Goal: Task Accomplishment & Management: Manage account settings

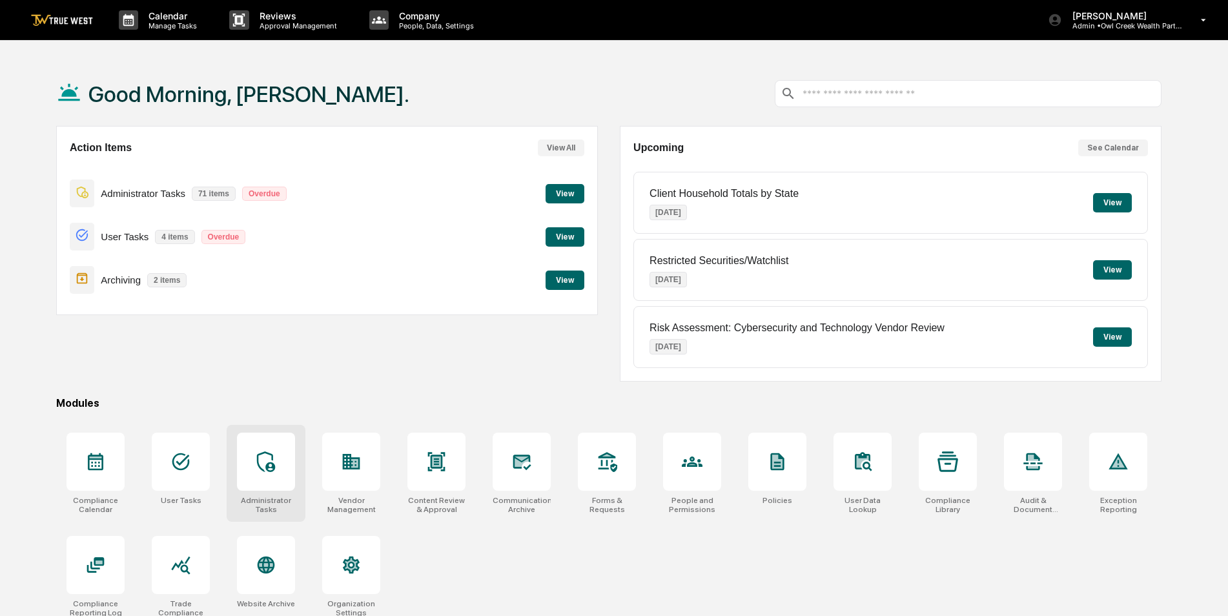
click at [266, 445] on div at bounding box center [266, 461] width 58 height 58
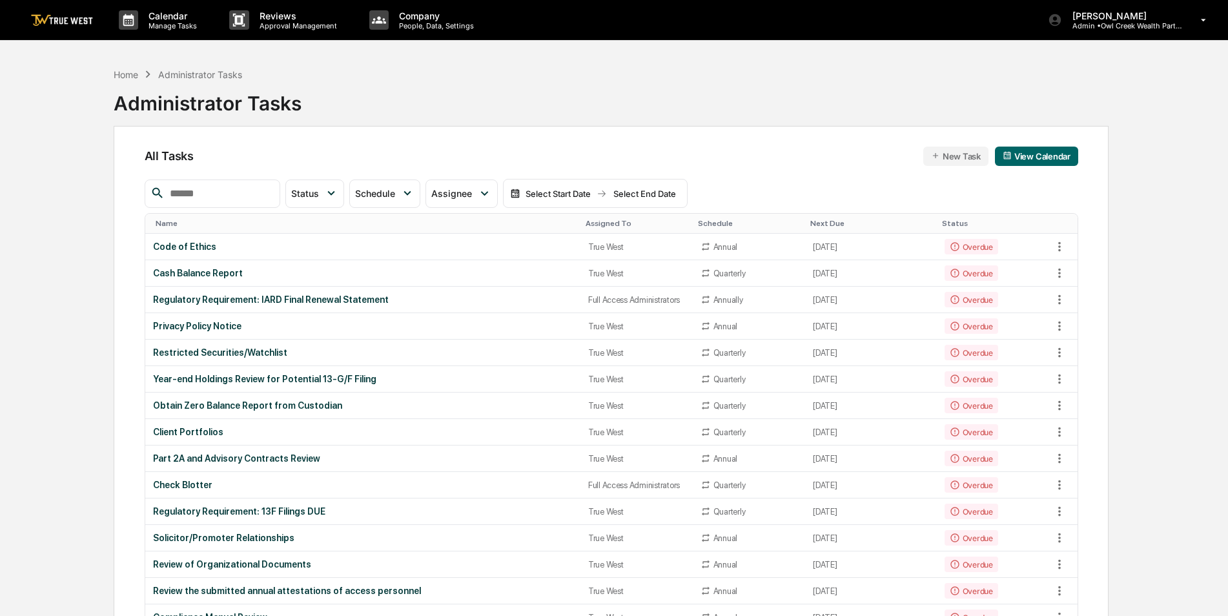
click at [201, 199] on input "text" at bounding box center [220, 193] width 110 height 17
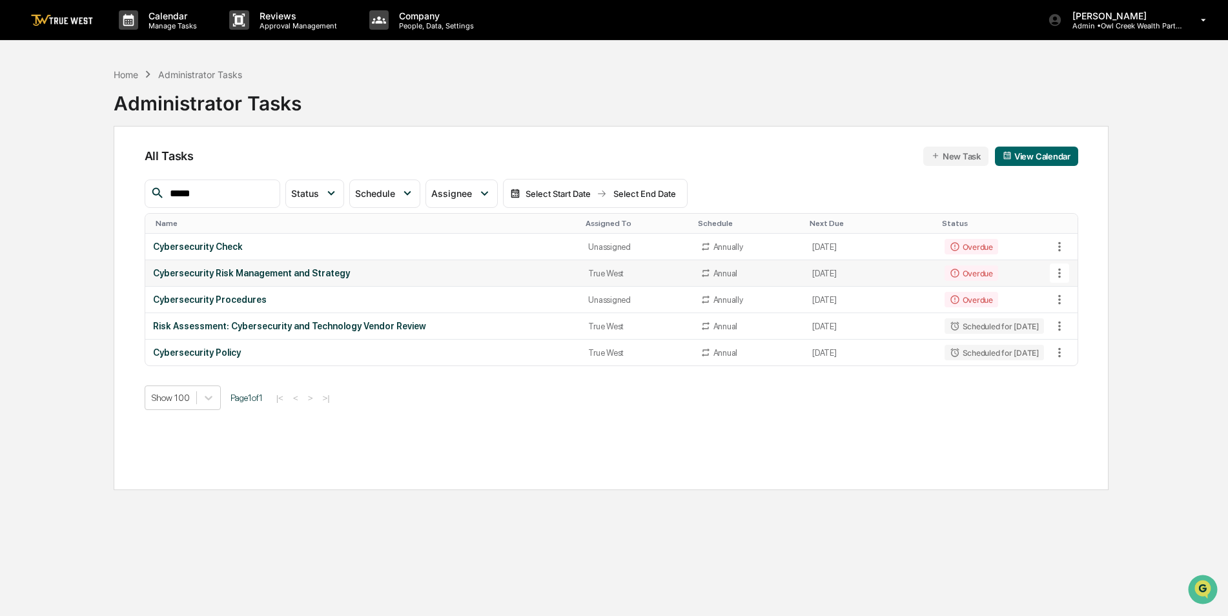
click at [1059, 277] on icon at bounding box center [1059, 274] width 3 height 10
click at [1073, 340] on img at bounding box center [1071, 344] width 10 height 10
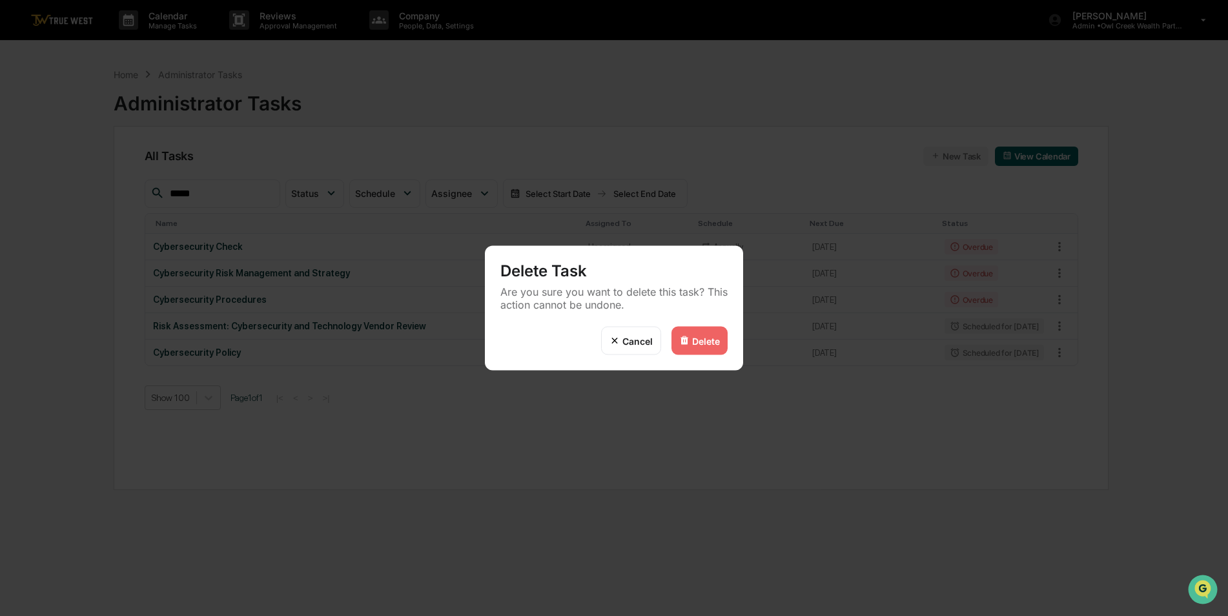
click at [703, 345] on div "Delete" at bounding box center [706, 340] width 28 height 11
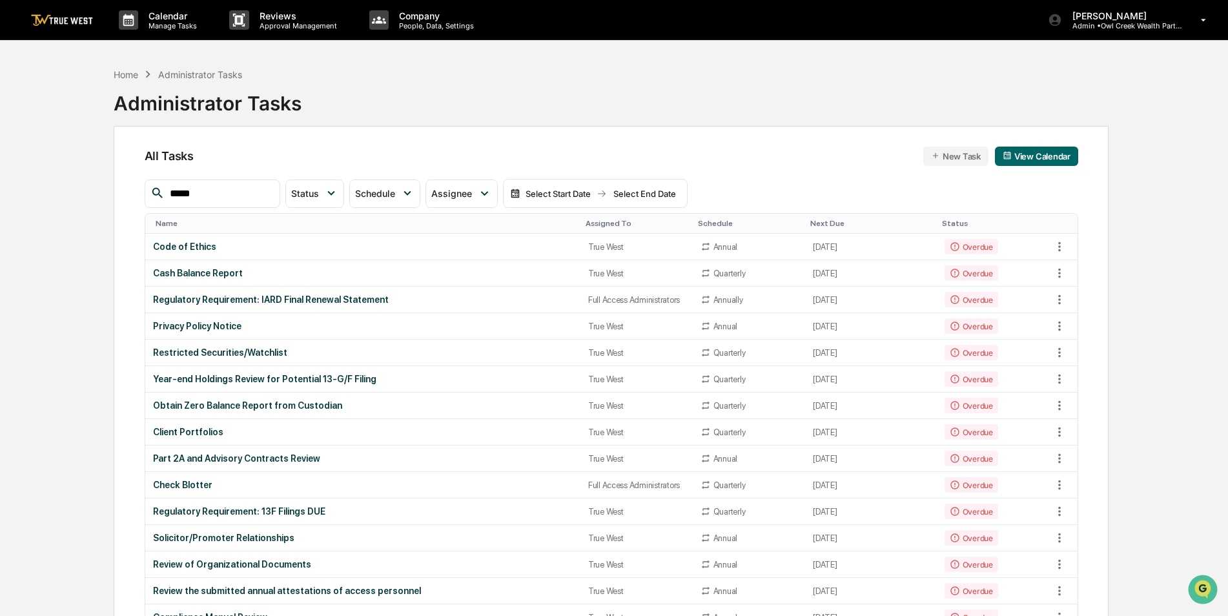
click at [228, 191] on input "*****" at bounding box center [220, 193] width 110 height 17
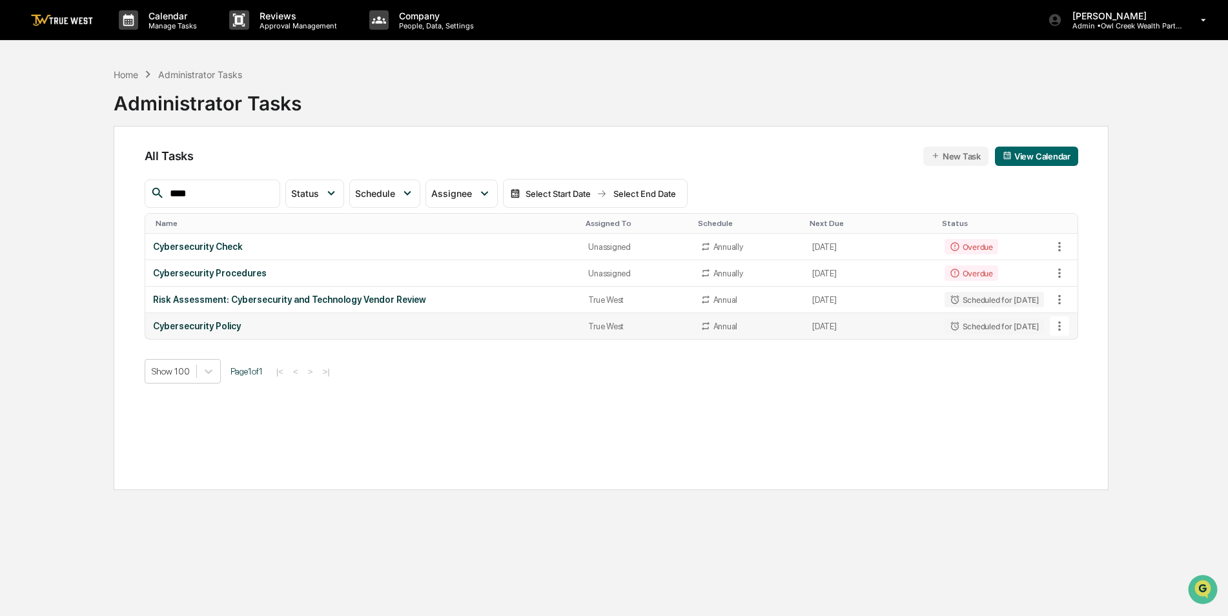
click at [1057, 329] on icon at bounding box center [1059, 326] width 14 height 14
click at [1073, 397] on img at bounding box center [1071, 397] width 10 height 10
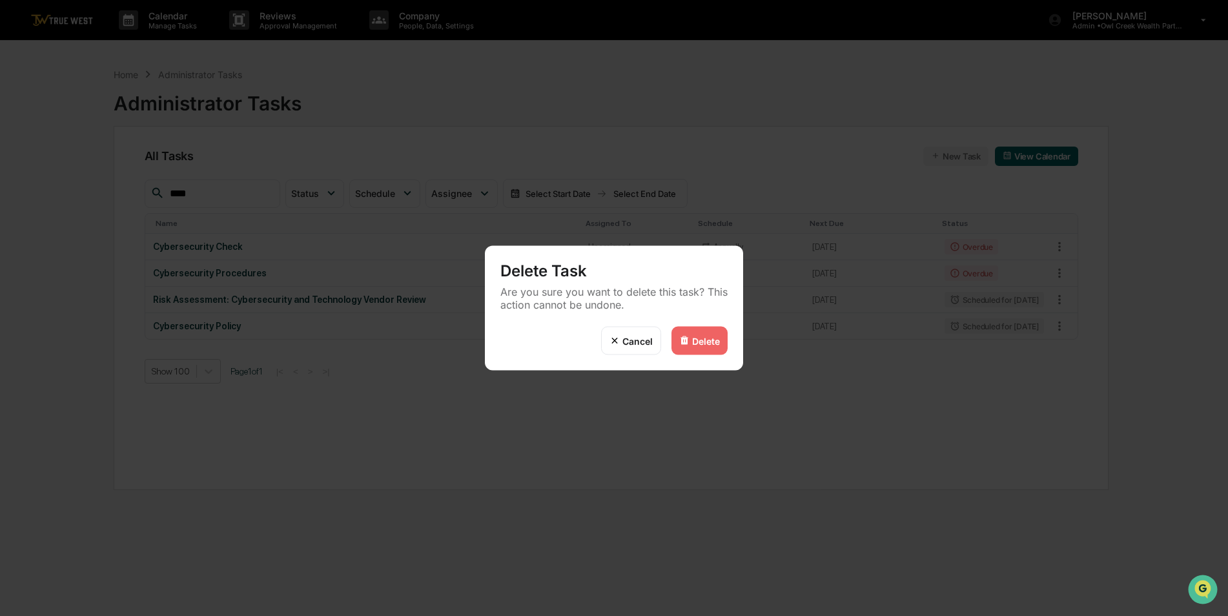
click at [693, 342] on div "Delete" at bounding box center [706, 340] width 28 height 11
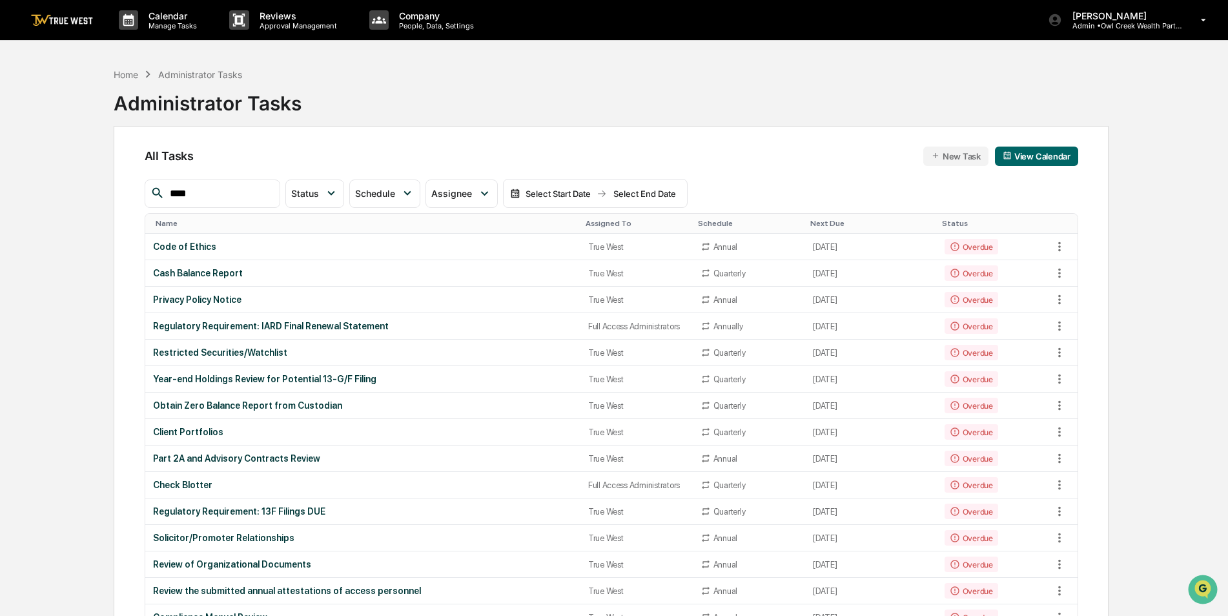
click at [222, 195] on input "****" at bounding box center [220, 193] width 110 height 17
type input "*****"
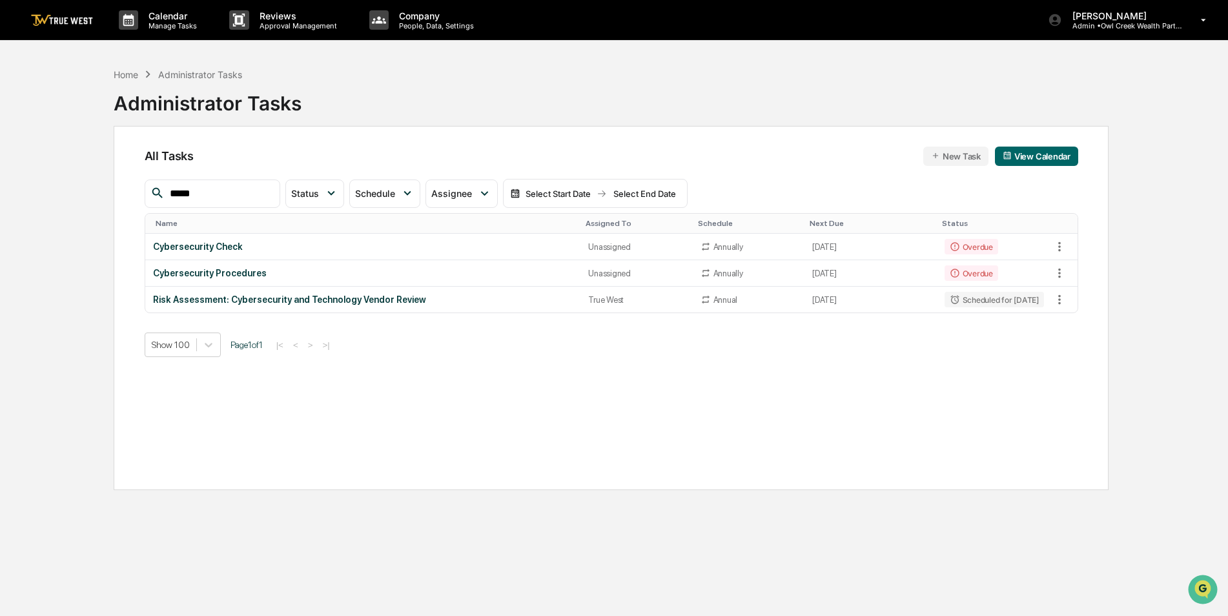
click at [232, 195] on input "*****" at bounding box center [220, 193] width 110 height 17
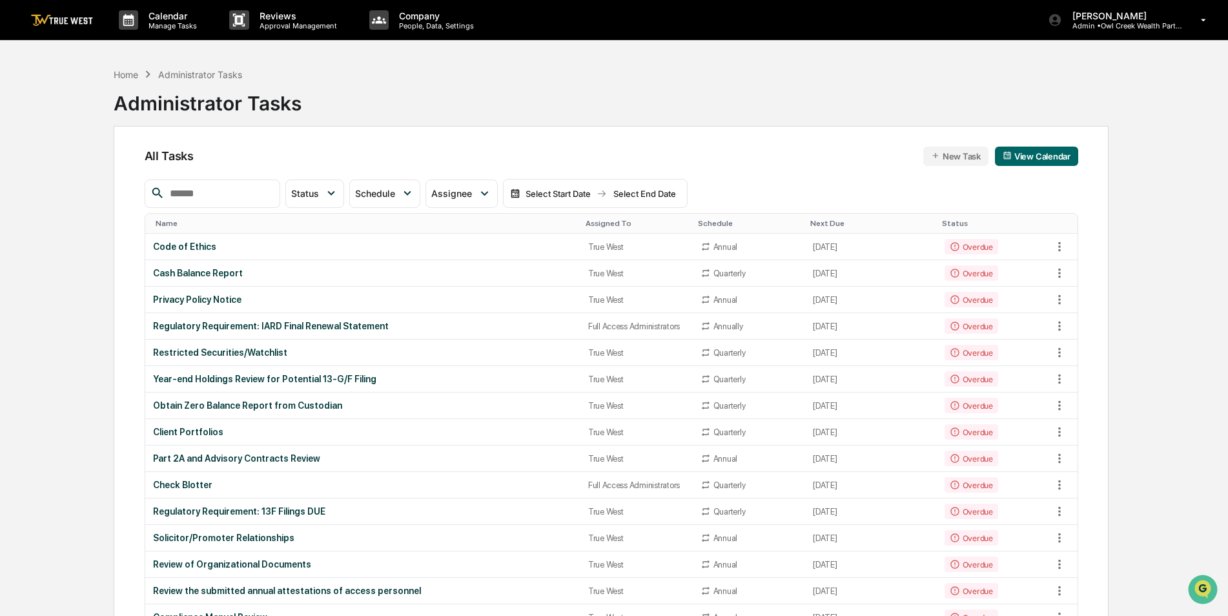
click at [602, 224] on div "Assigned To" at bounding box center [636, 223] width 102 height 9
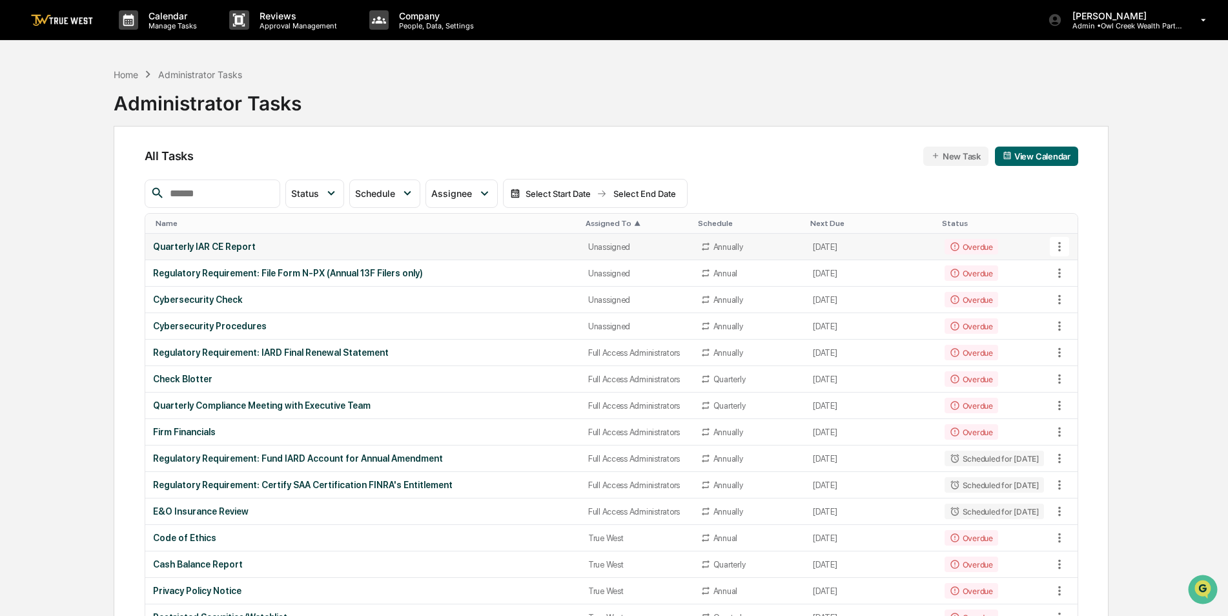
click at [517, 248] on div "Quarterly IAR CE Report" at bounding box center [363, 246] width 420 height 10
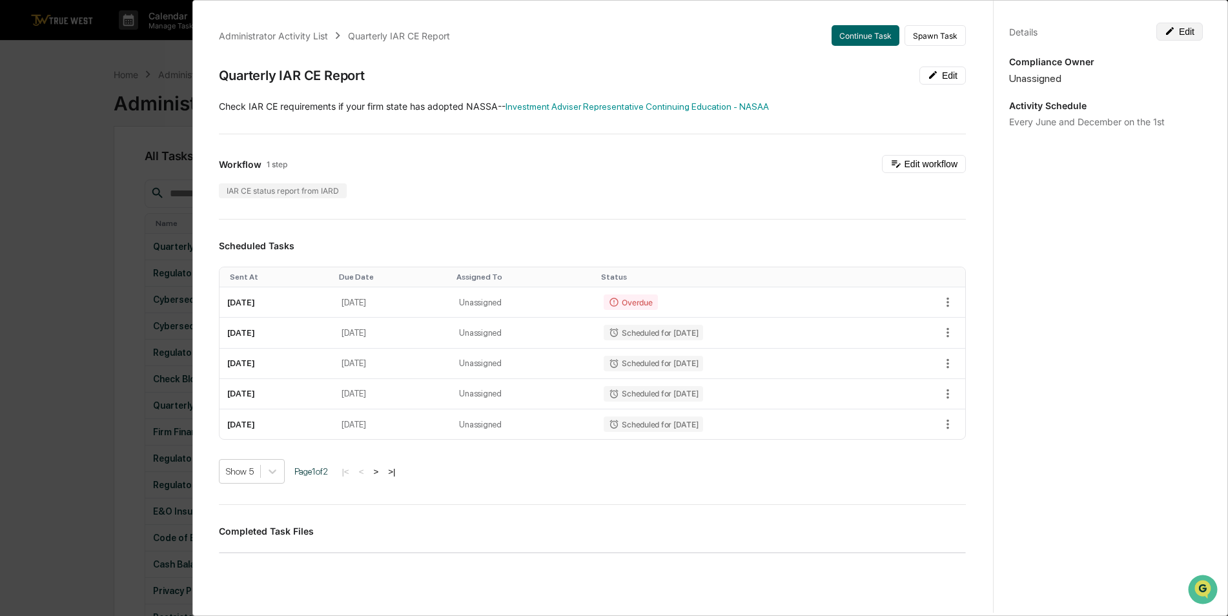
click at [1176, 34] on button "Edit" at bounding box center [1179, 32] width 46 height 18
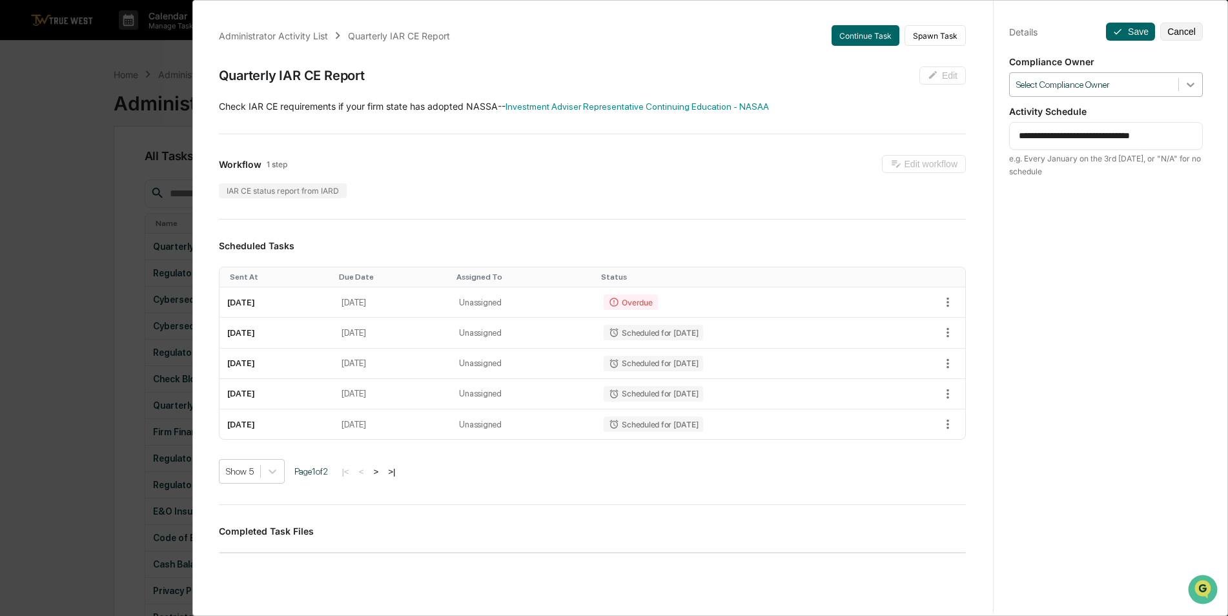
click at [1188, 90] on icon at bounding box center [1190, 84] width 13 height 13
click at [1179, 83] on div at bounding box center [1190, 84] width 23 height 23
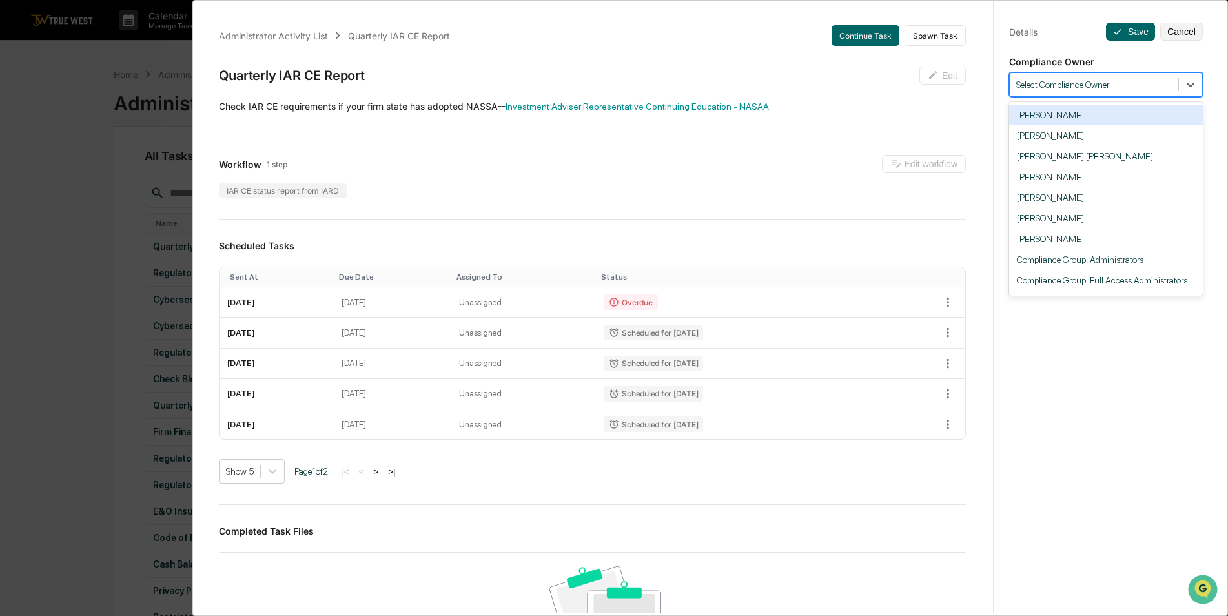
click at [50, 113] on div "Administrator Activity List Quarterly IAR CE Report Continue Task Spawn Task Qu…" at bounding box center [614, 308] width 1228 height 616
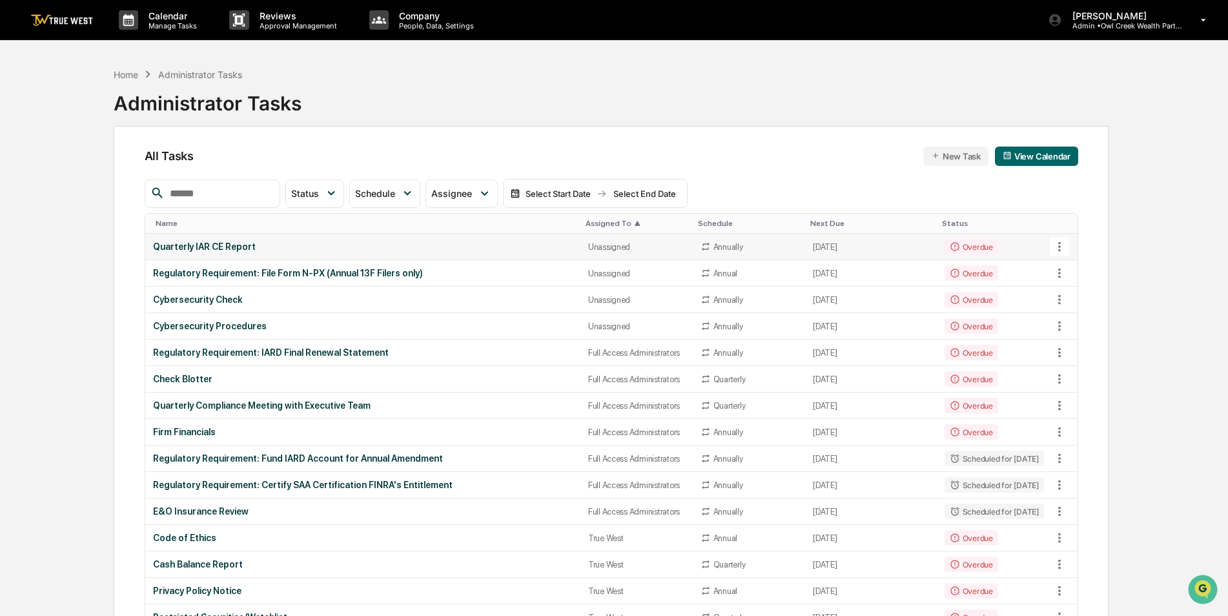
click at [593, 243] on div "Unassigned" at bounding box center [636, 247] width 97 height 10
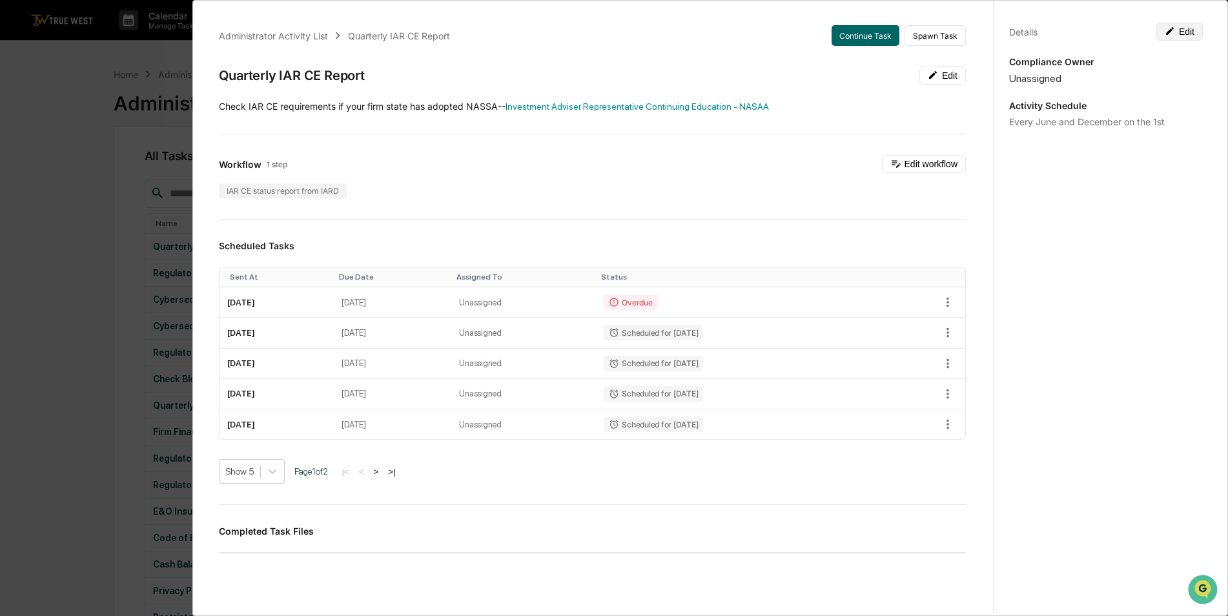
click at [1190, 35] on button "Edit" at bounding box center [1179, 32] width 46 height 18
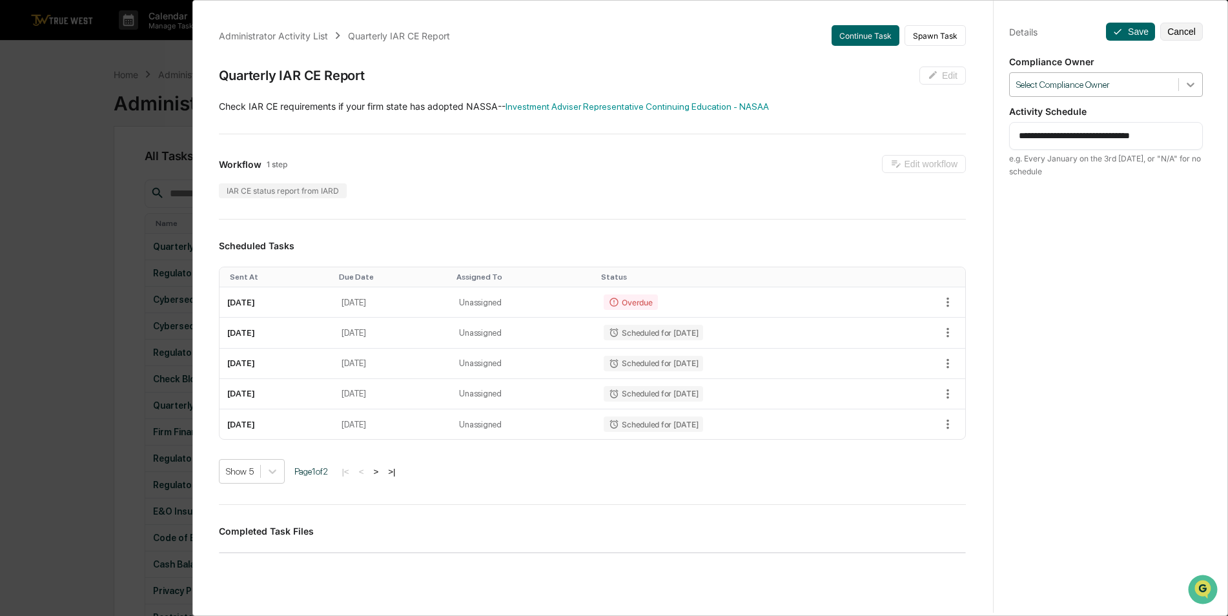
click at [1185, 83] on icon at bounding box center [1190, 84] width 13 height 13
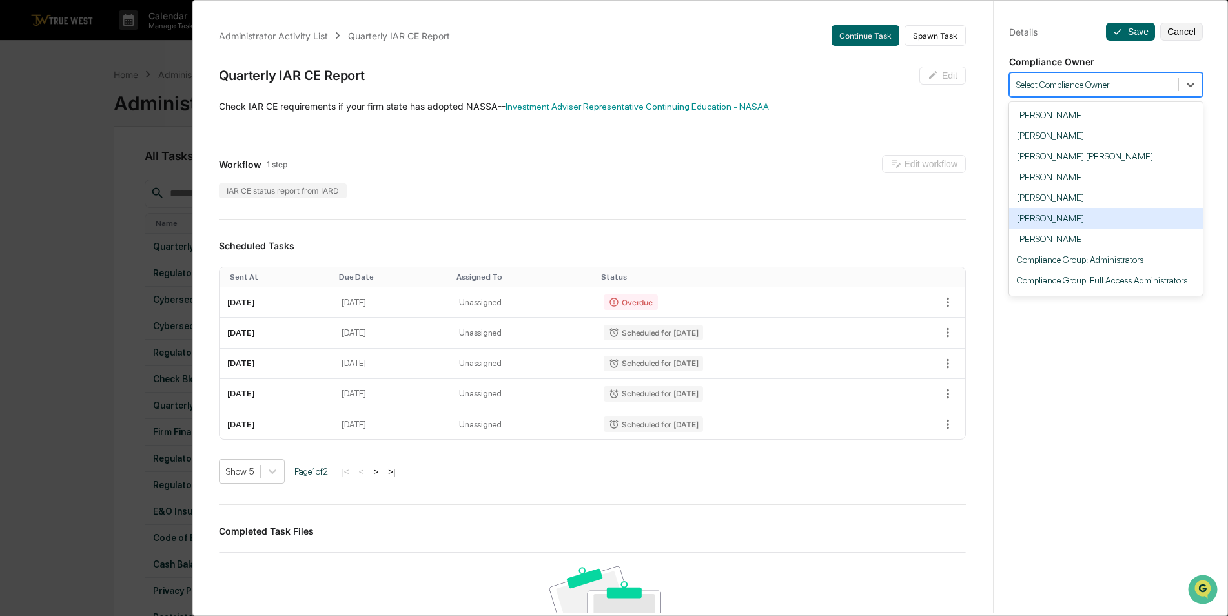
scroll to position [39, 0]
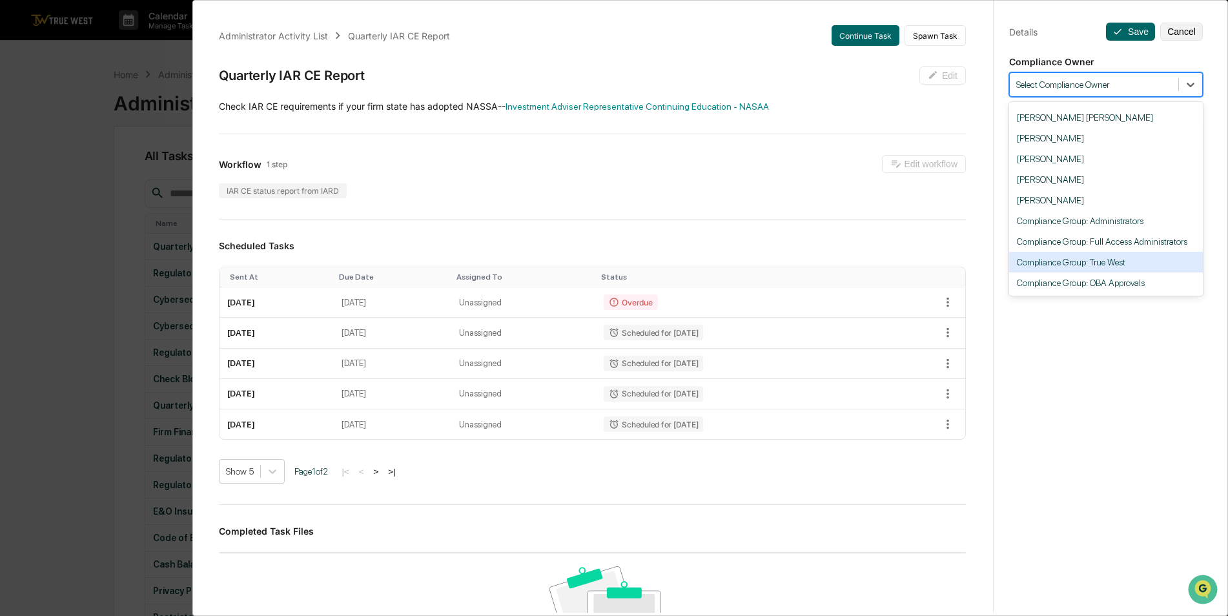
click at [1140, 261] on div "Compliance Group: True West" at bounding box center [1106, 262] width 194 height 21
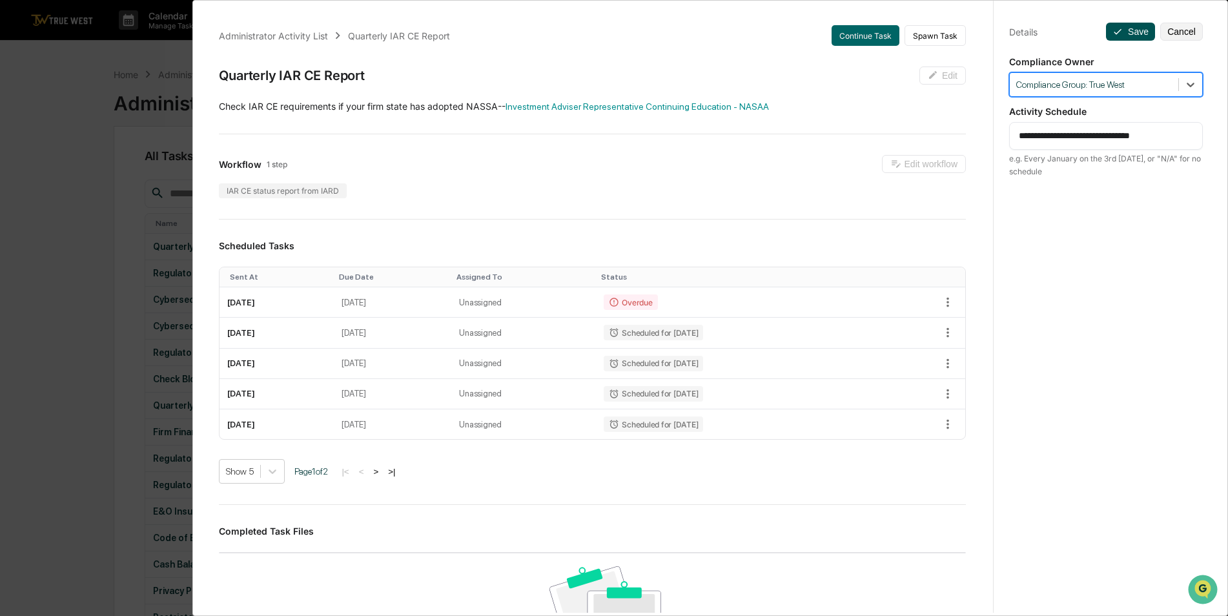
click at [1125, 34] on button "Save" at bounding box center [1130, 32] width 49 height 18
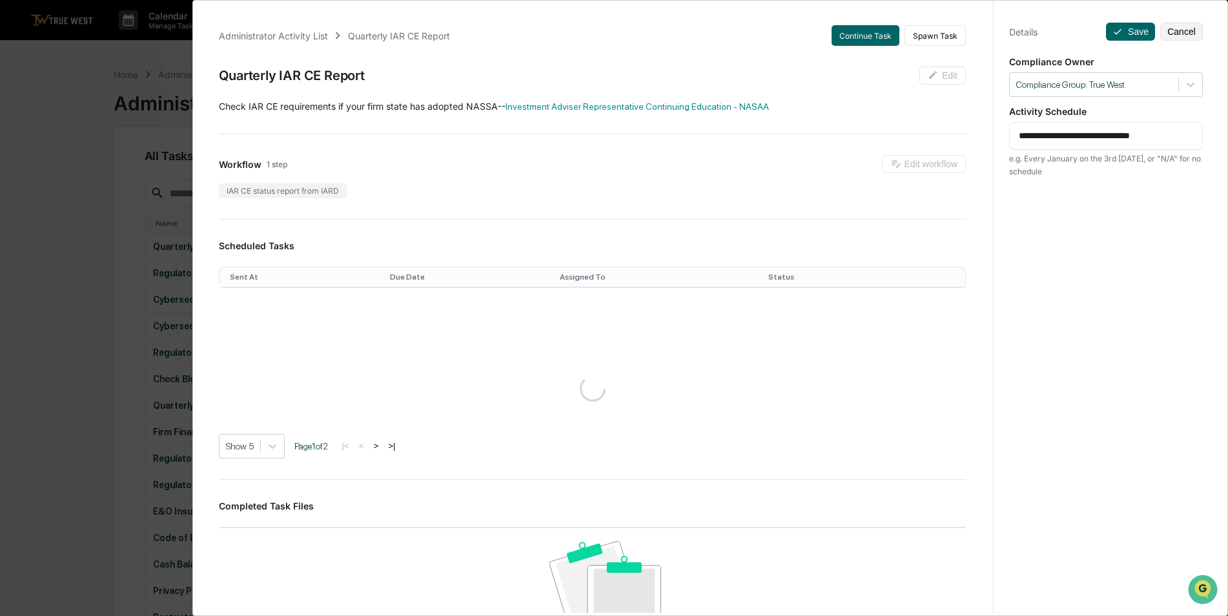
click at [63, 159] on div "**********" at bounding box center [614, 308] width 1228 height 616
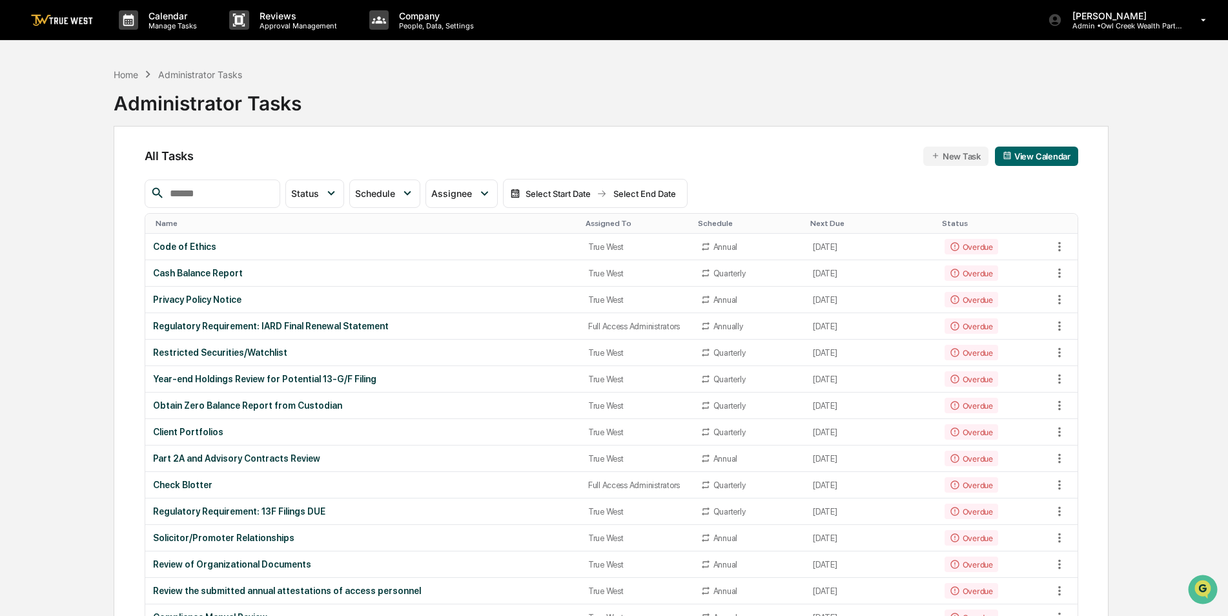
click at [594, 224] on div "Assigned To" at bounding box center [636, 223] width 102 height 9
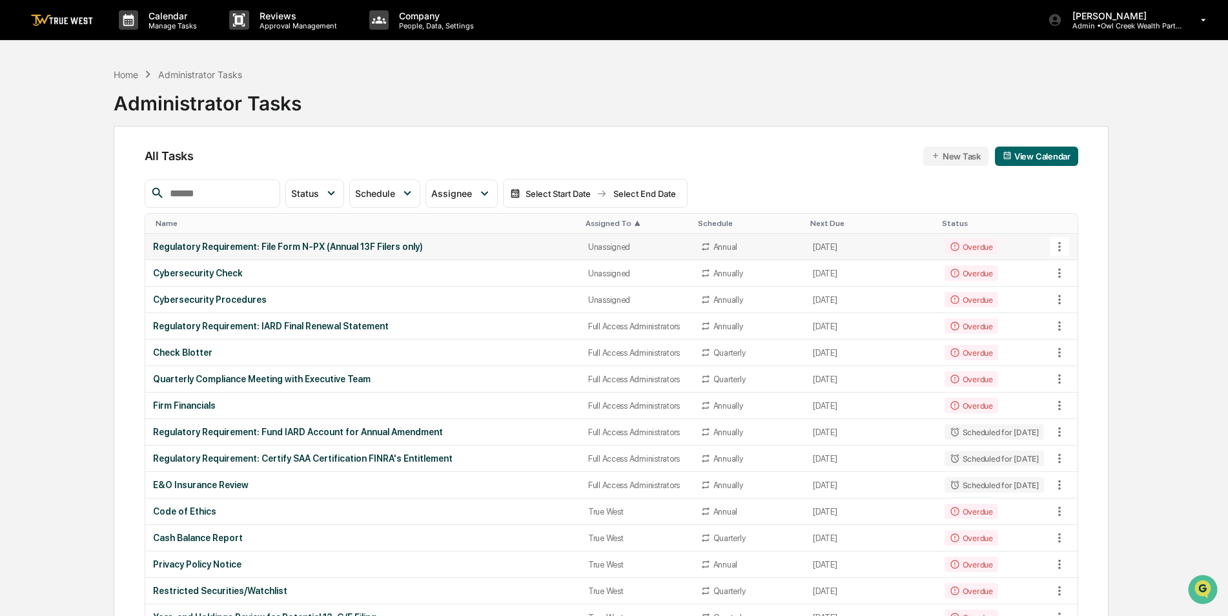
click at [421, 247] on div "Regulatory Requirement: File Form N-PX (Annual 13F Filers only)" at bounding box center [363, 246] width 420 height 10
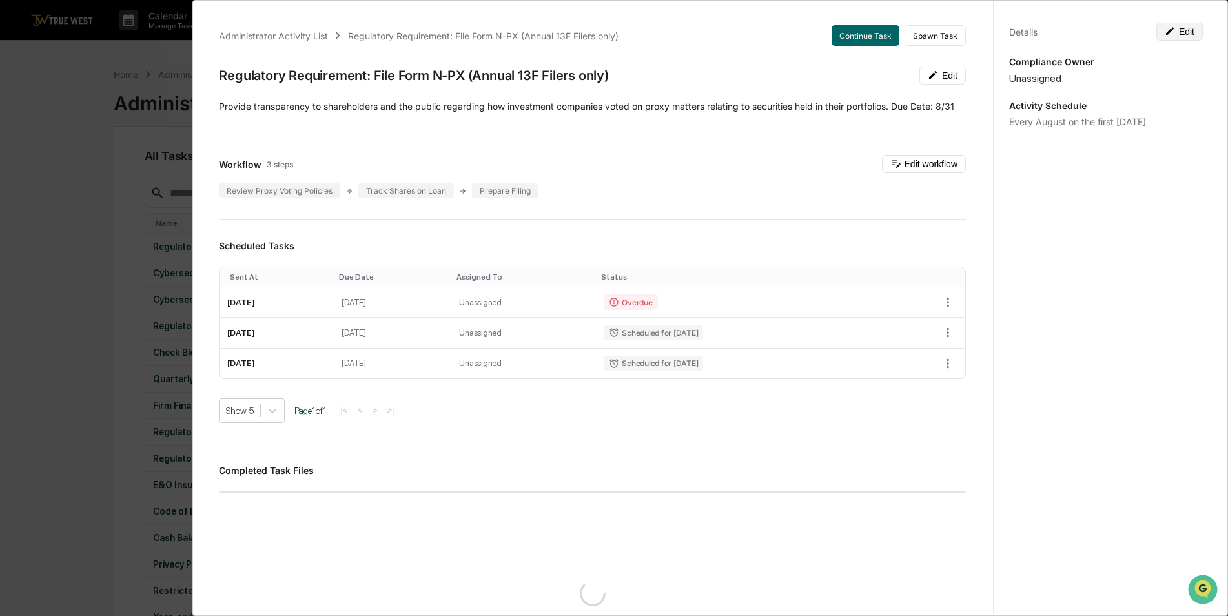
click at [1170, 35] on button "Edit" at bounding box center [1179, 32] width 46 height 18
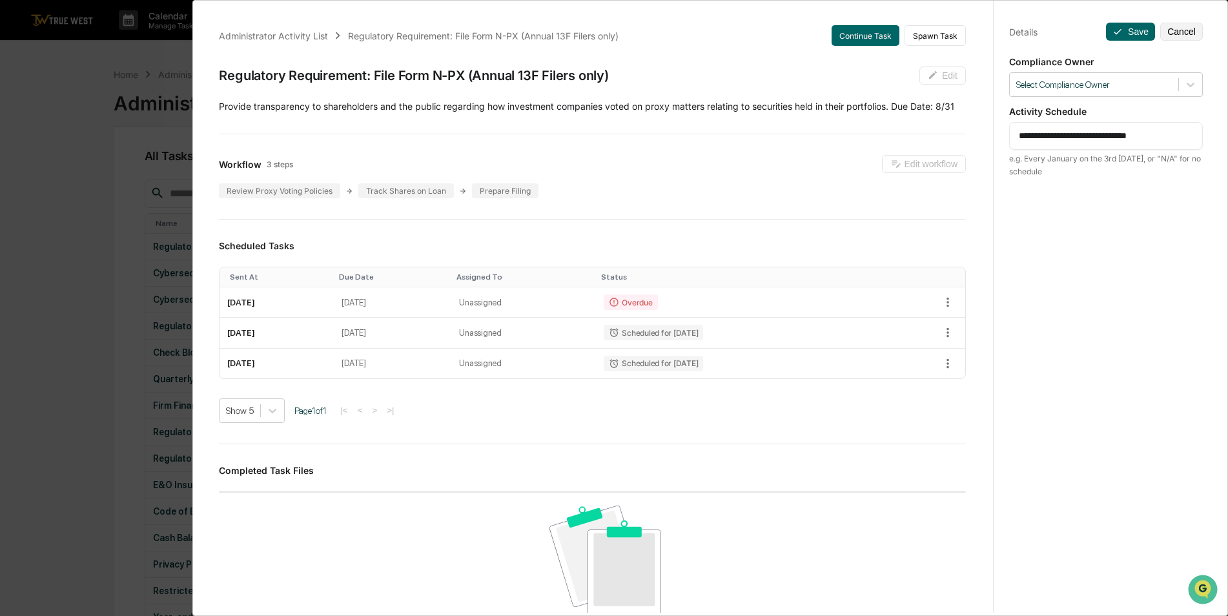
click at [99, 209] on div "**********" at bounding box center [614, 308] width 1228 height 616
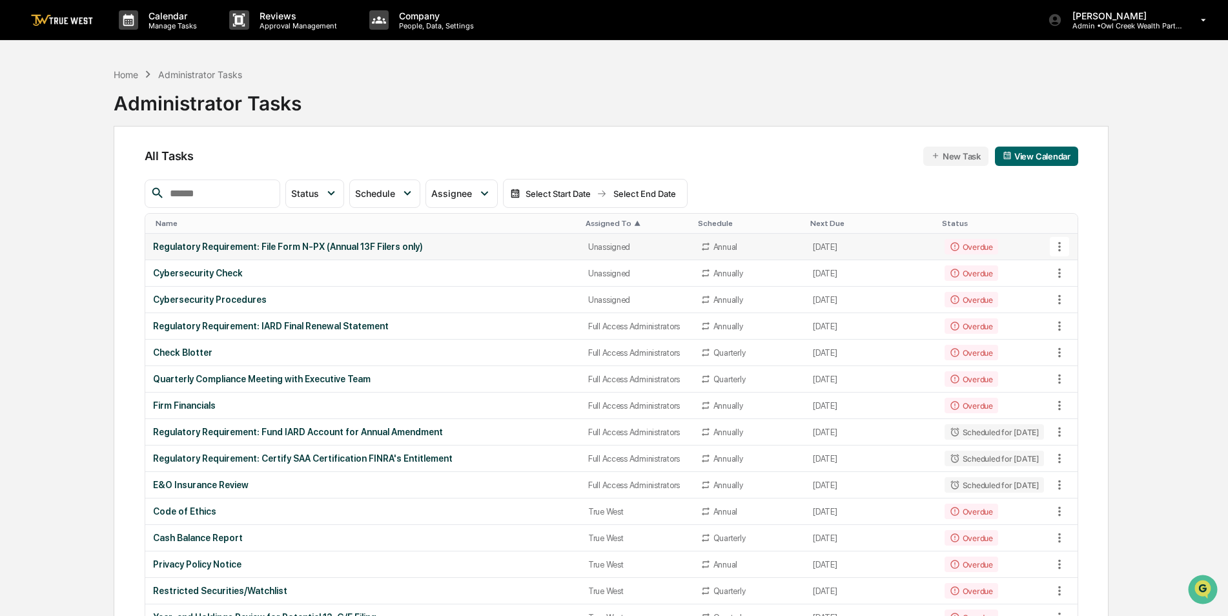
click at [461, 245] on div "Regulatory Requirement: File Form N-PX (Annual 13F Filers only)" at bounding box center [363, 246] width 420 height 10
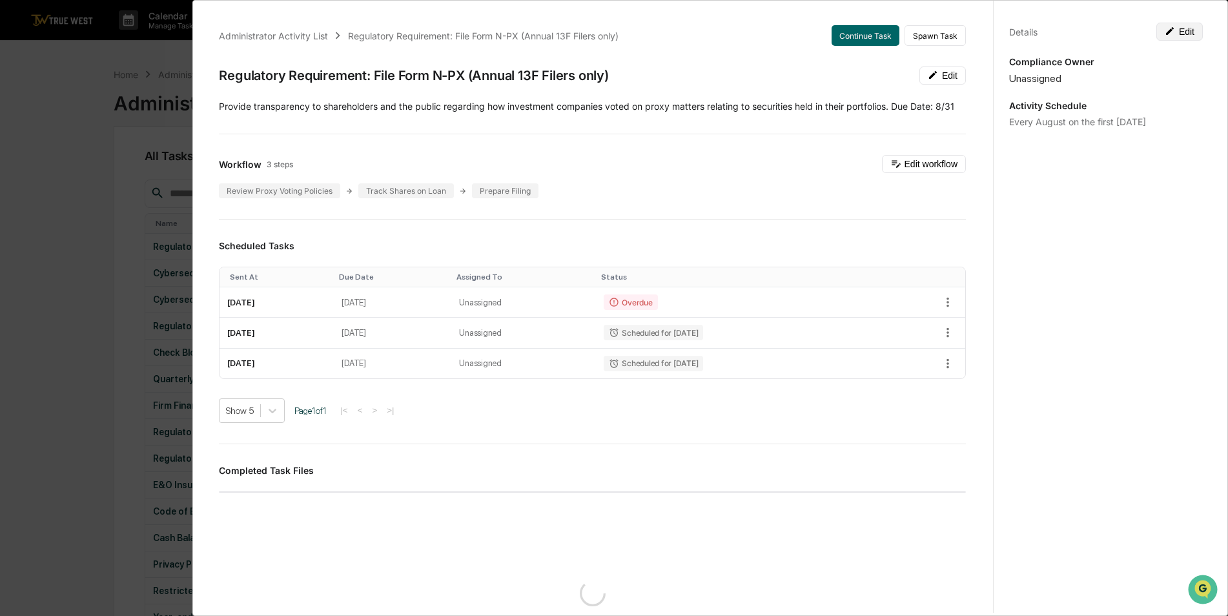
click at [1189, 34] on button "Edit" at bounding box center [1179, 32] width 46 height 18
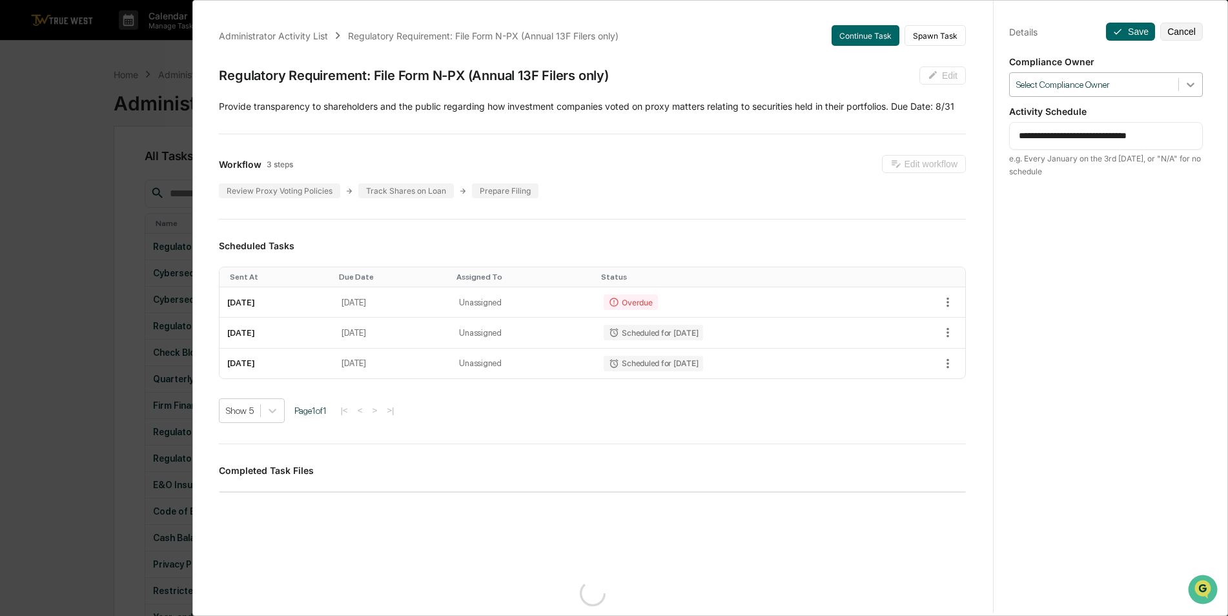
click at [1187, 81] on icon at bounding box center [1190, 84] width 13 height 13
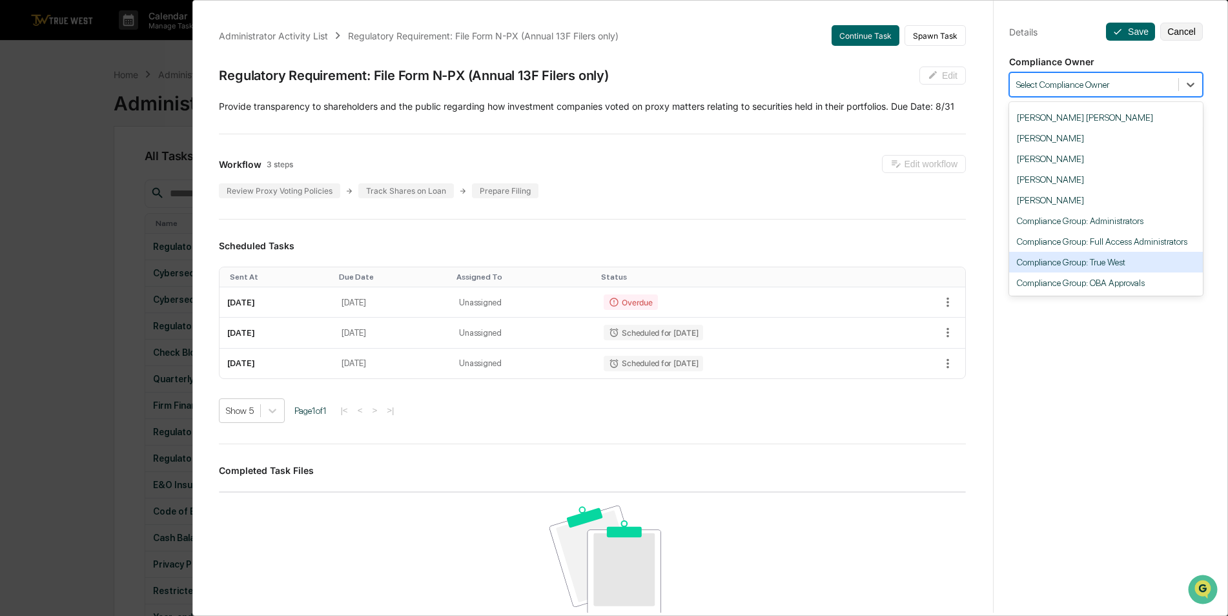
click at [1121, 265] on div "Compliance Group: True West" at bounding box center [1106, 262] width 194 height 21
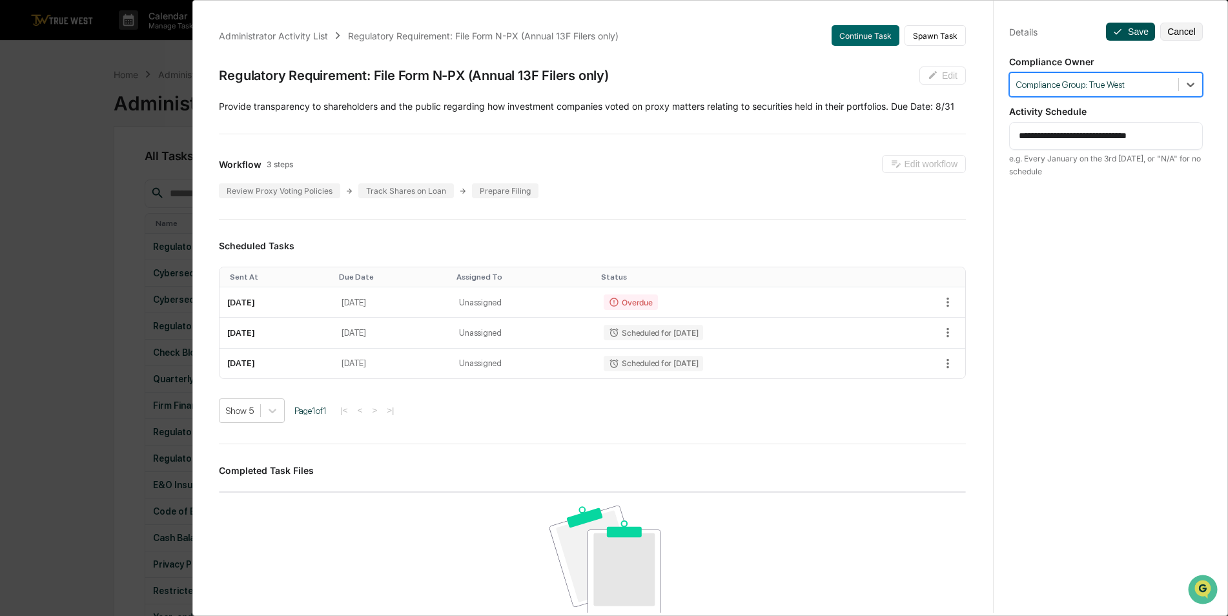
click at [1128, 36] on button "Save" at bounding box center [1130, 32] width 49 height 18
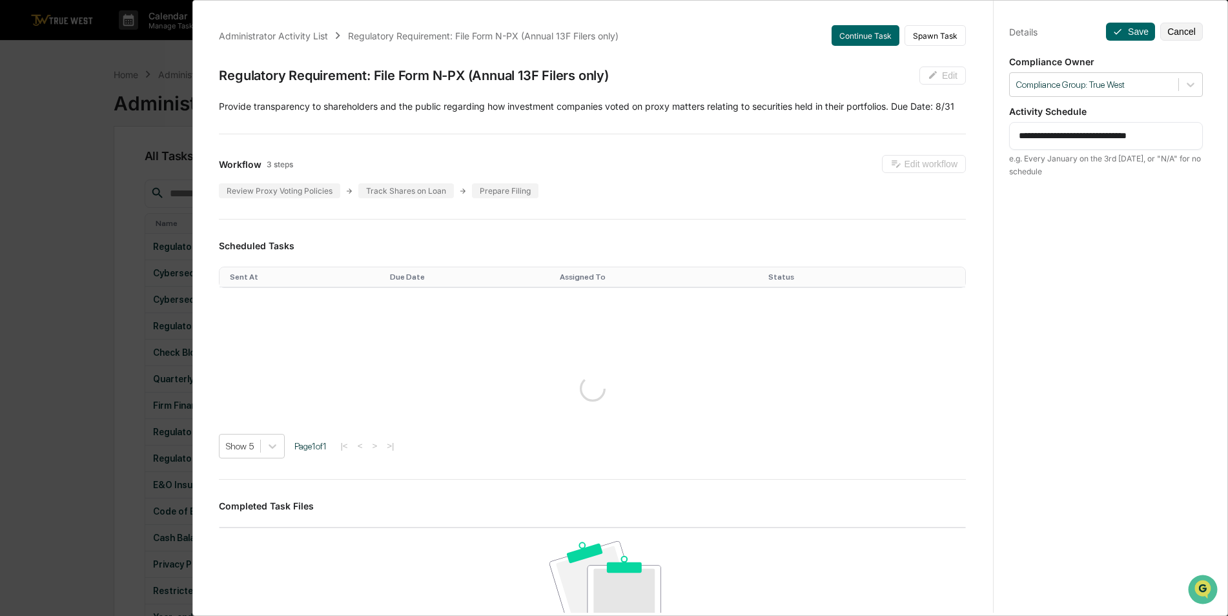
click at [89, 203] on div "**********" at bounding box center [614, 308] width 1228 height 616
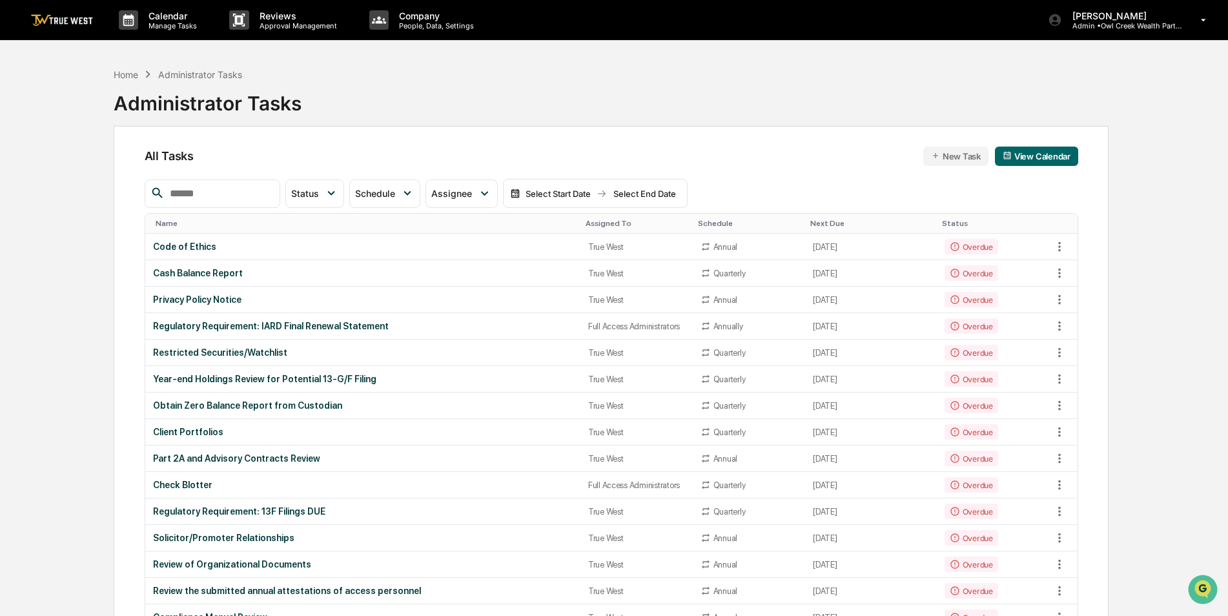
click at [598, 224] on div "Assigned To" at bounding box center [636, 223] width 102 height 9
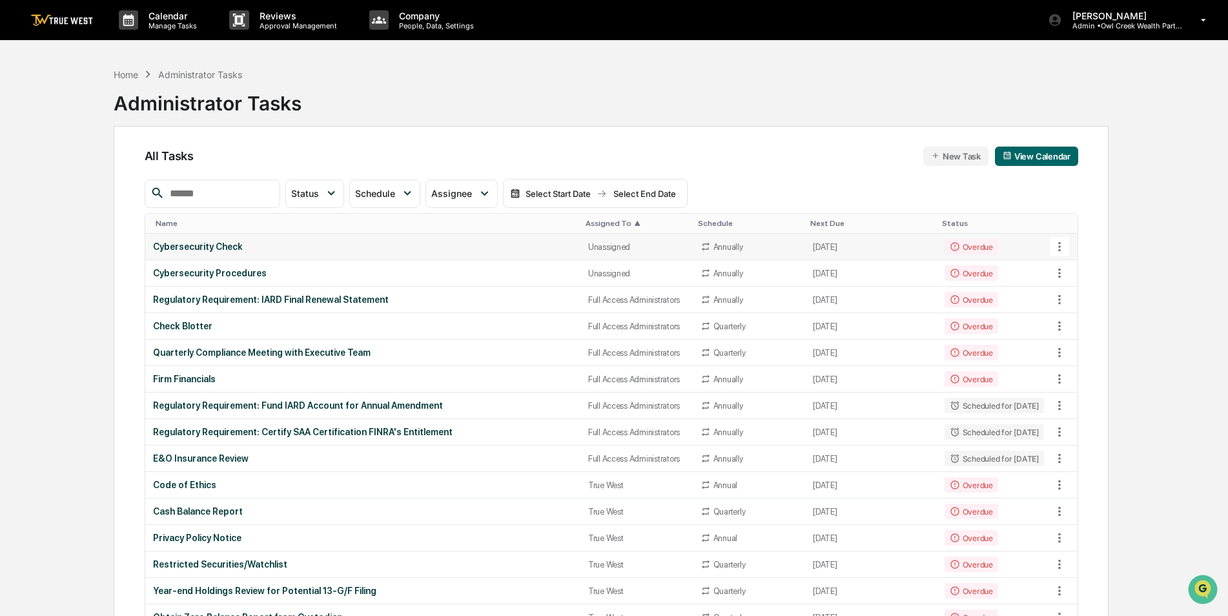
click at [405, 242] on div "Cybersecurity Check" at bounding box center [363, 246] width 420 height 10
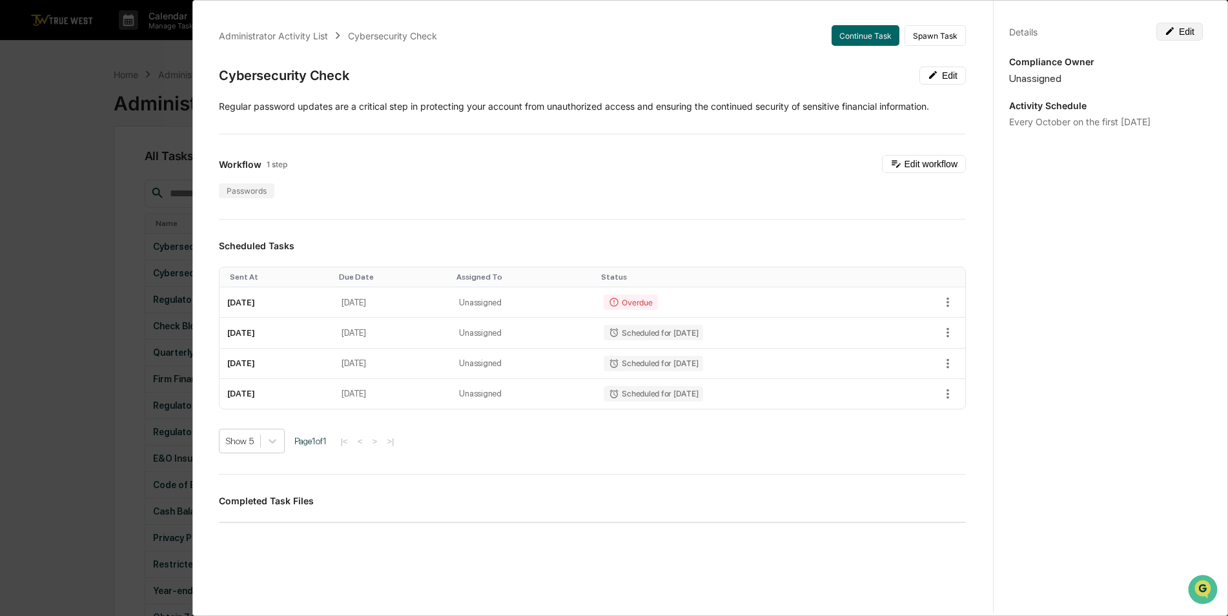
click at [1173, 34] on button "Edit" at bounding box center [1179, 32] width 46 height 18
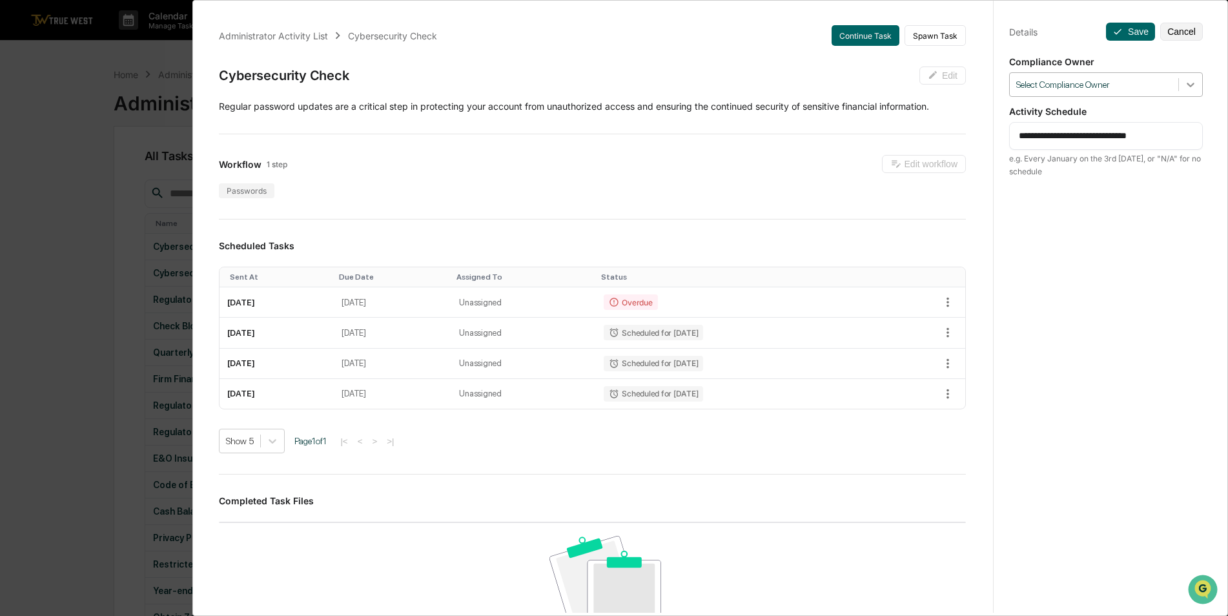
click at [1186, 85] on icon at bounding box center [1190, 85] width 8 height 5
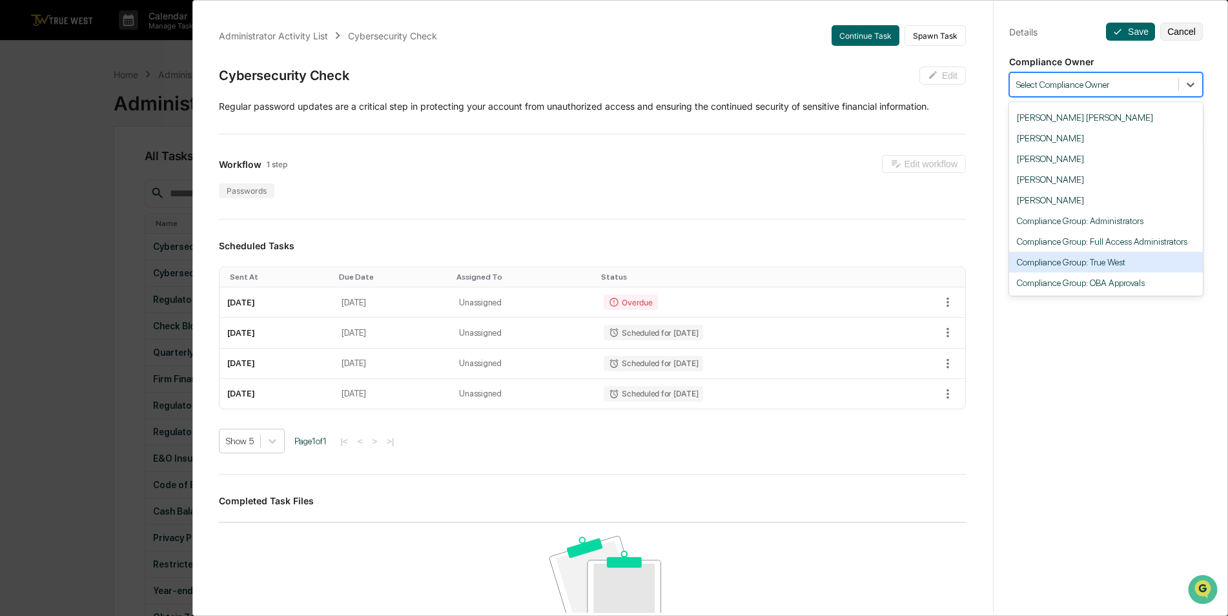
click at [1137, 265] on div "Compliance Group: True West" at bounding box center [1106, 262] width 194 height 21
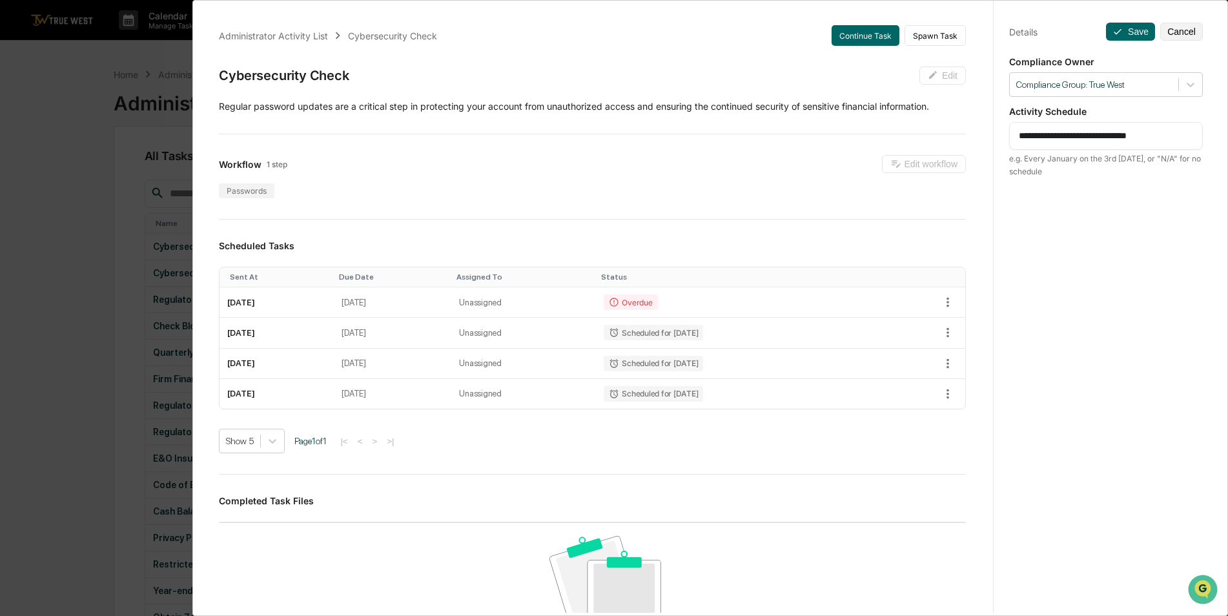
click at [1131, 41] on div "**********" at bounding box center [1105, 320] width 225 height 647
click at [1130, 32] on button "Save" at bounding box center [1130, 32] width 49 height 18
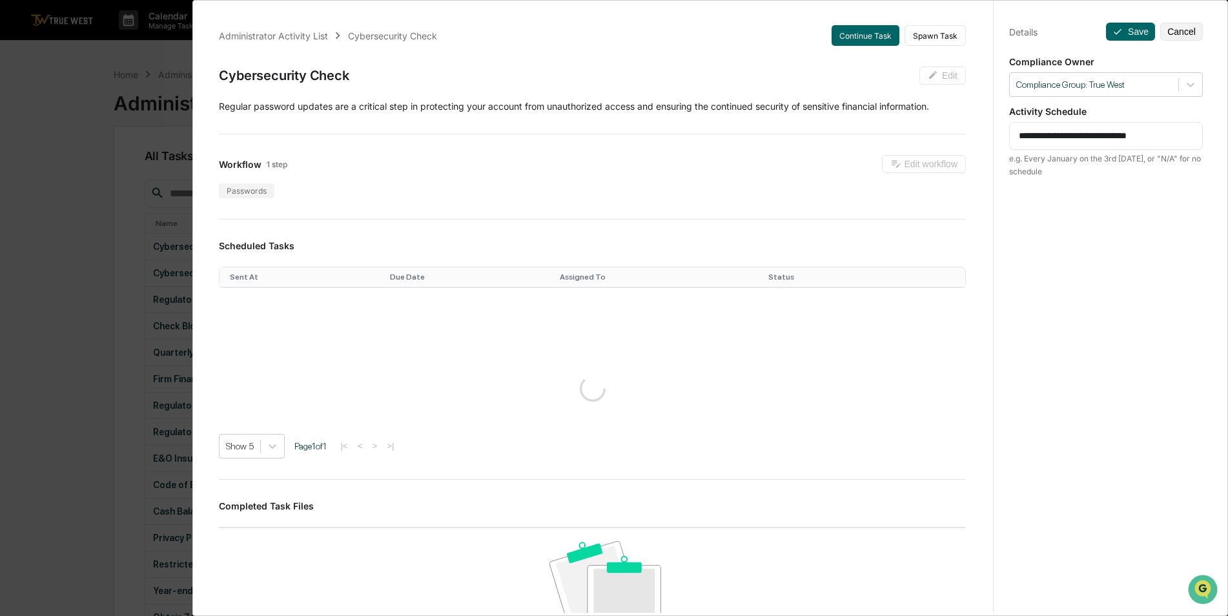
click at [57, 252] on div "**********" at bounding box center [614, 308] width 1228 height 616
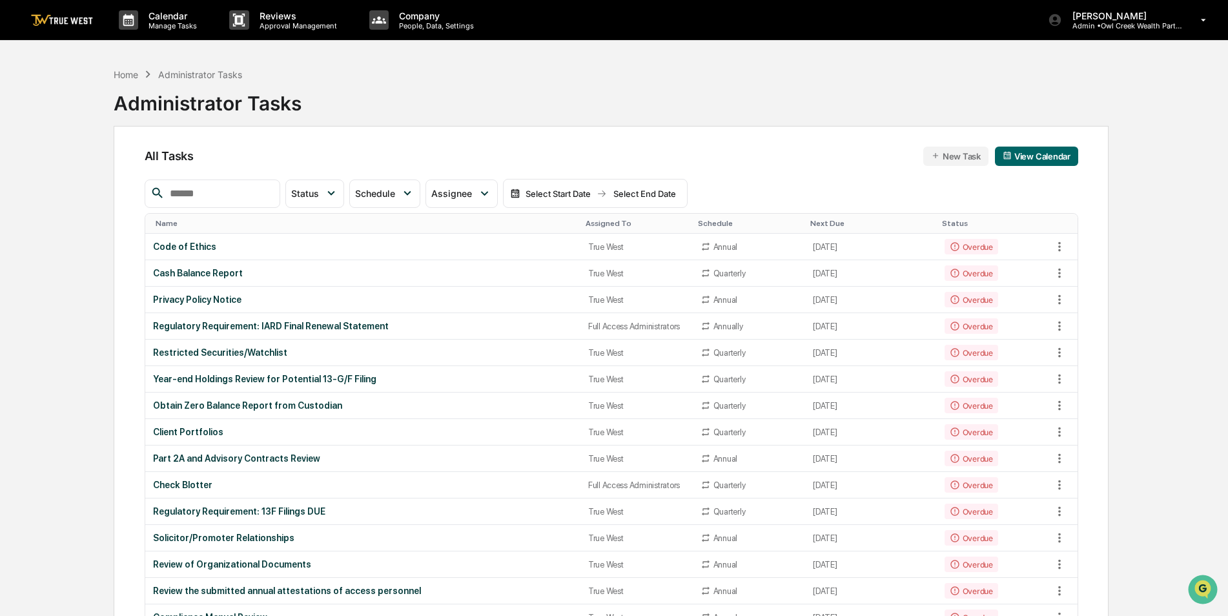
click at [585, 223] on div "Assigned To" at bounding box center [636, 223] width 102 height 9
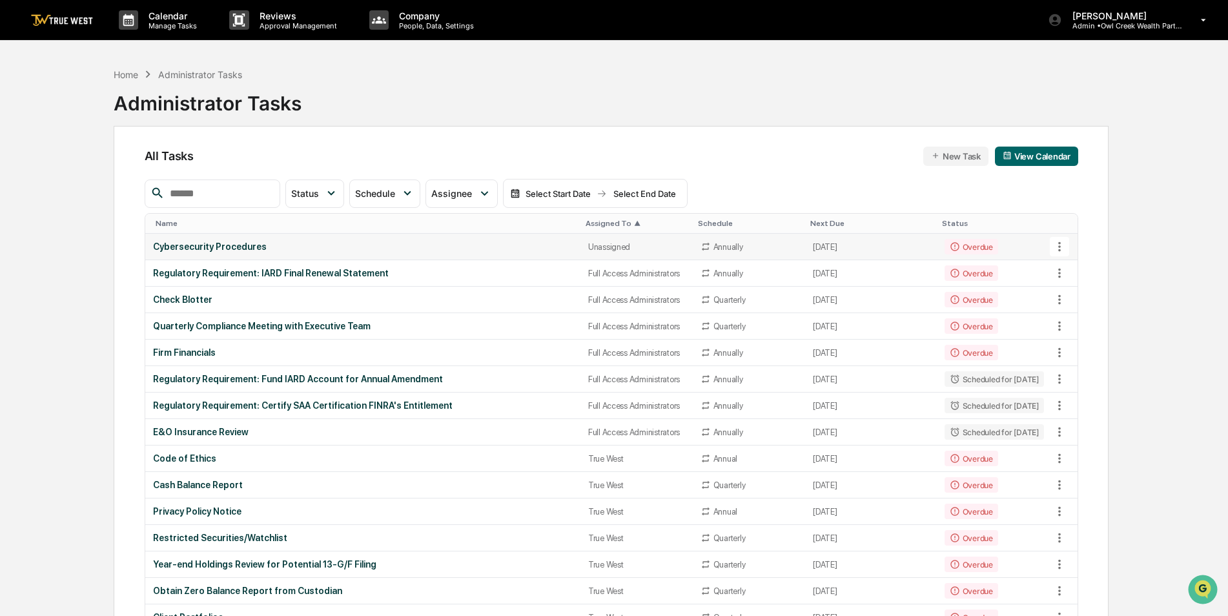
click at [526, 247] on div "Cybersecurity Procedures" at bounding box center [363, 246] width 420 height 10
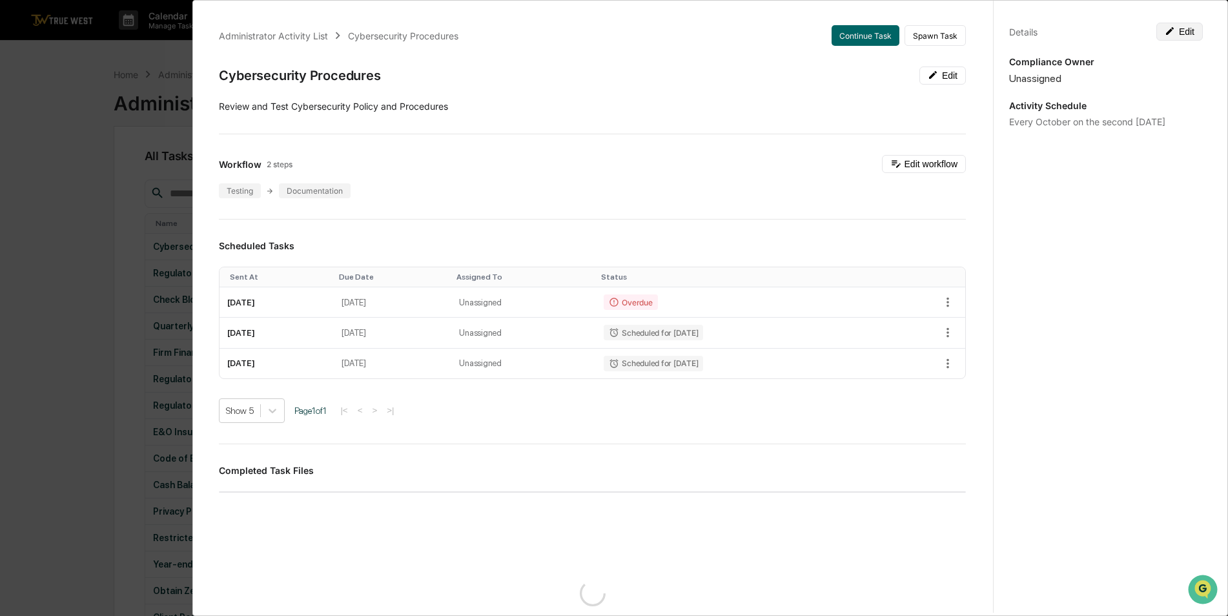
click at [1173, 32] on button "Edit" at bounding box center [1179, 32] width 46 height 18
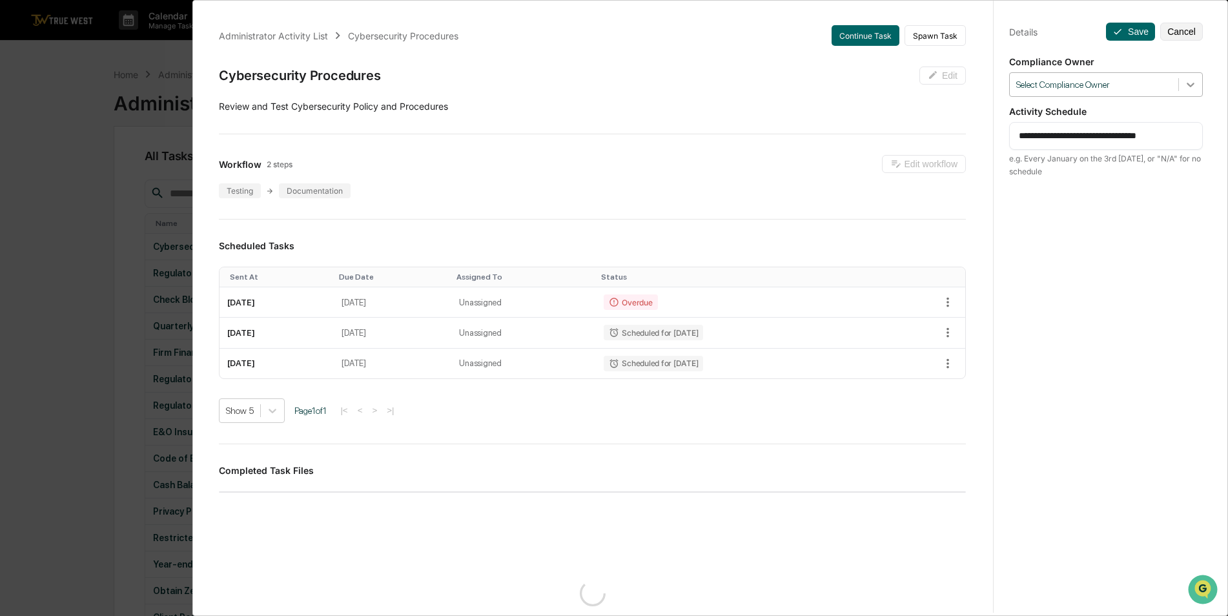
click at [1184, 89] on icon at bounding box center [1190, 84] width 13 height 13
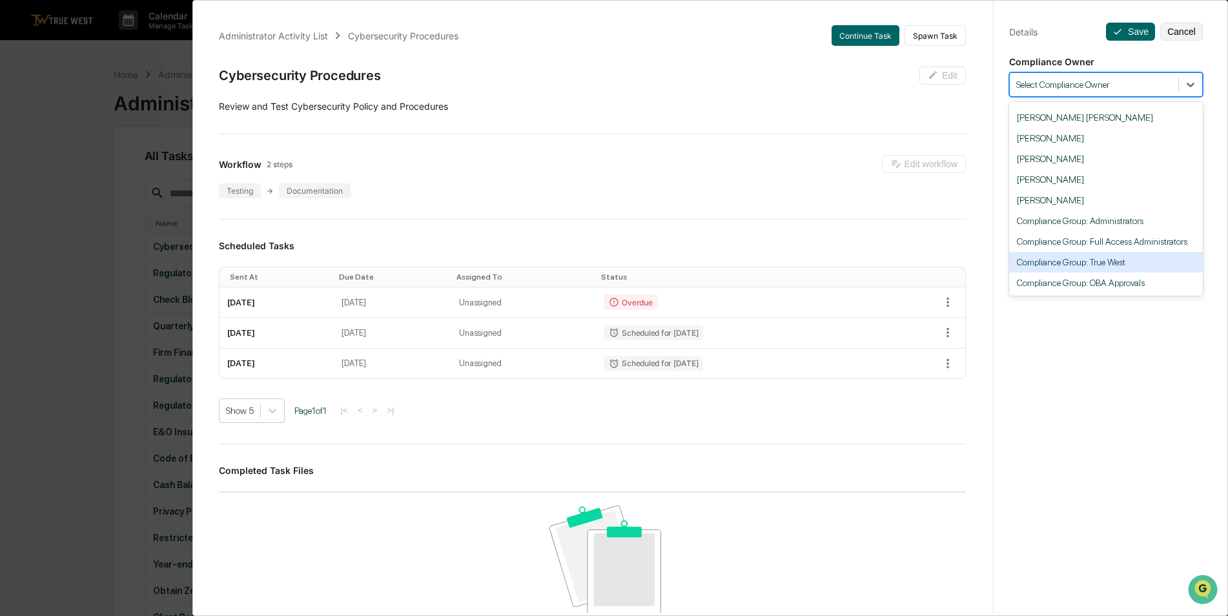
click at [1150, 259] on div "Compliance Group: True West" at bounding box center [1106, 262] width 194 height 21
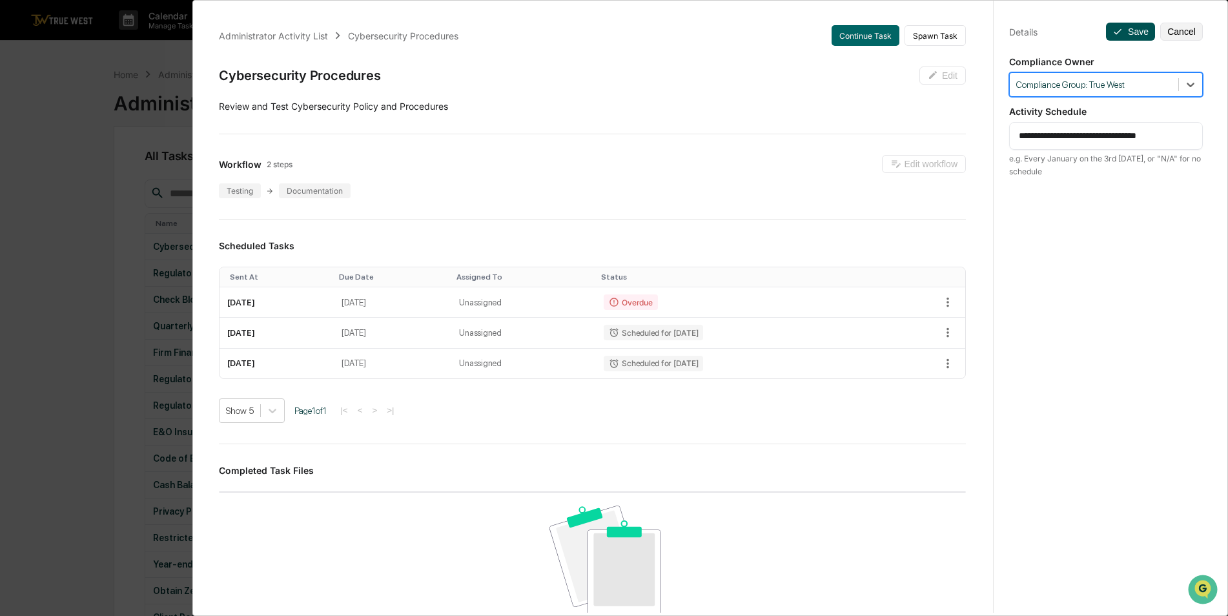
click at [1113, 36] on icon at bounding box center [1117, 31] width 10 height 10
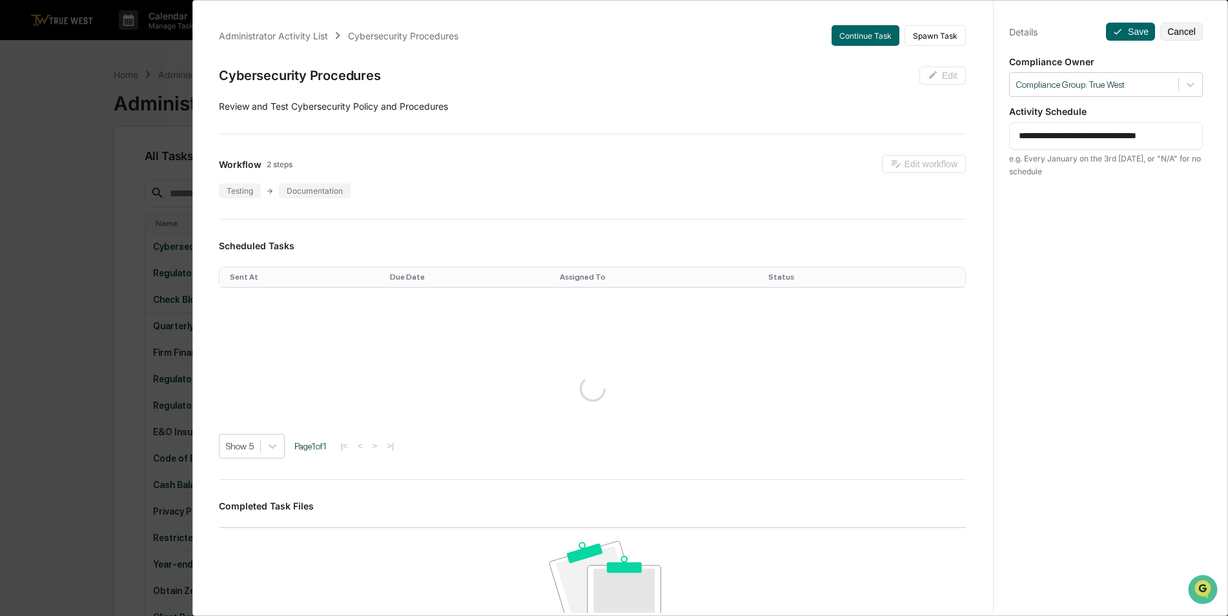
click at [61, 174] on div "**********" at bounding box center [614, 308] width 1228 height 616
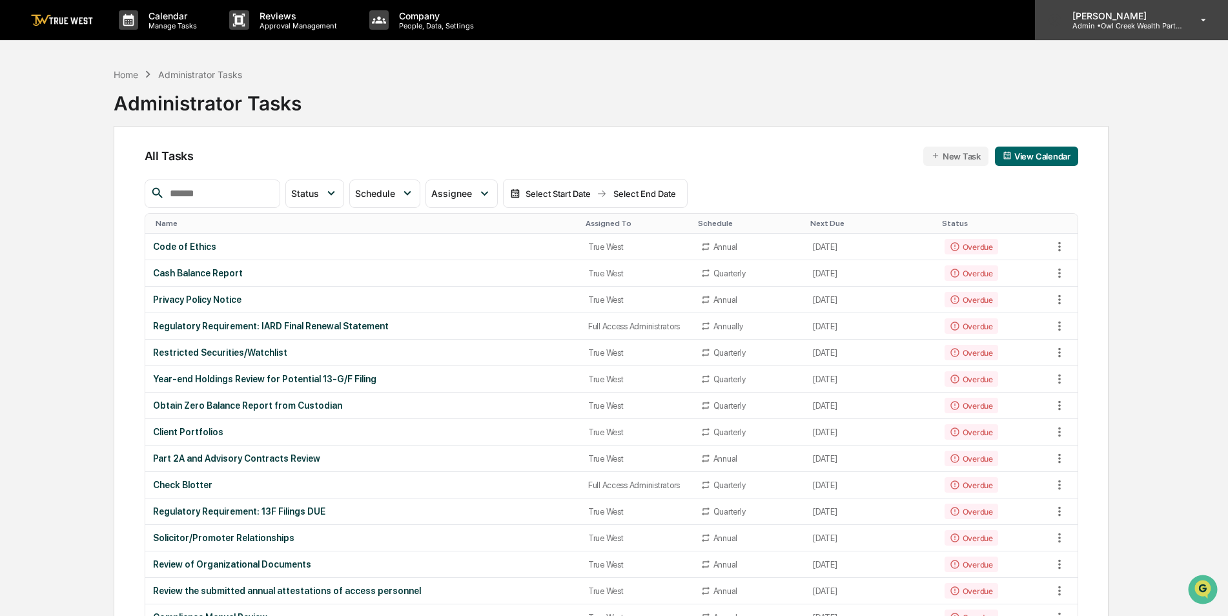
click at [1093, 25] on p "Admin • Owl Creek Wealth Partners" at bounding box center [1122, 25] width 120 height 9
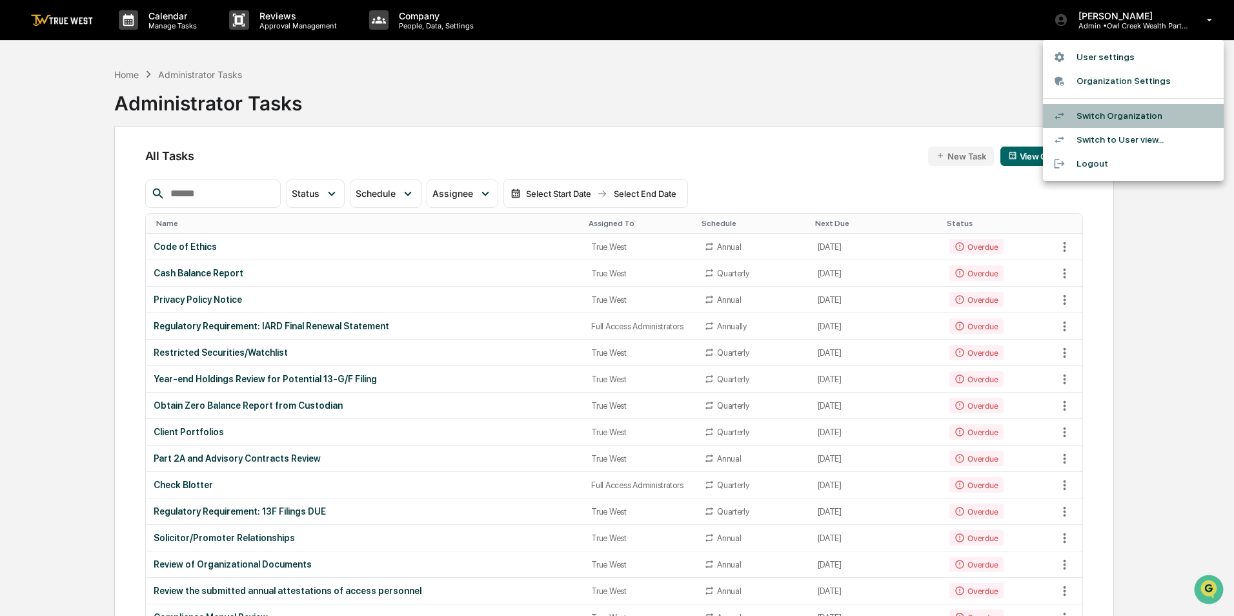
click at [1097, 116] on li "Switch Organization" at bounding box center [1133, 116] width 181 height 24
